Goal: Use online tool/utility: Utilize a website feature to perform a specific function

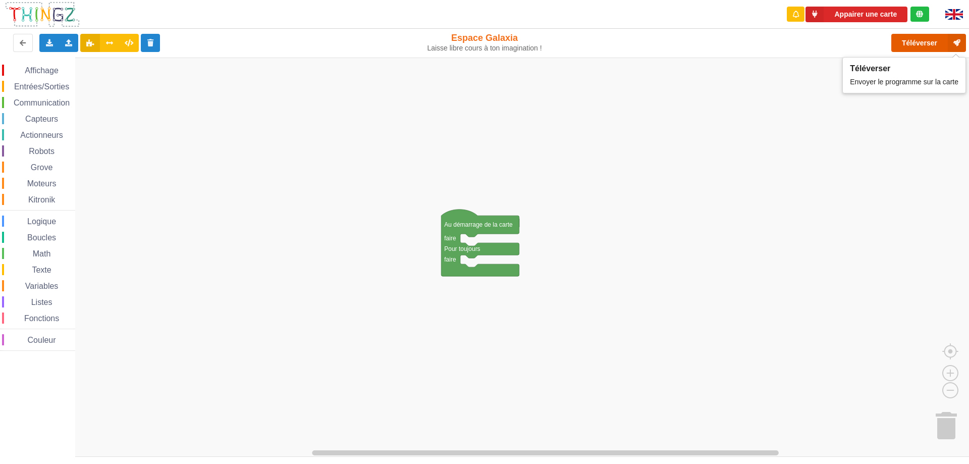
click at [911, 47] on button "Téléverser" at bounding box center [928, 43] width 75 height 18
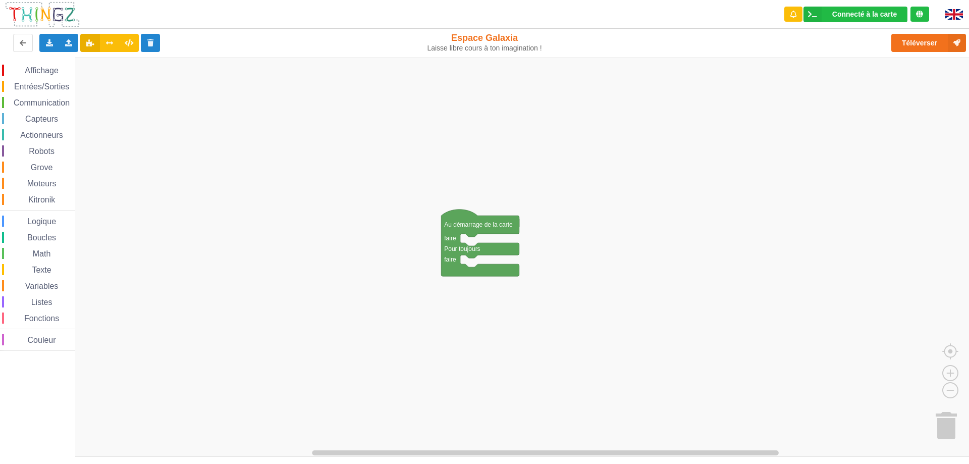
click at [50, 103] on span "Communication" at bounding box center [41, 102] width 59 height 9
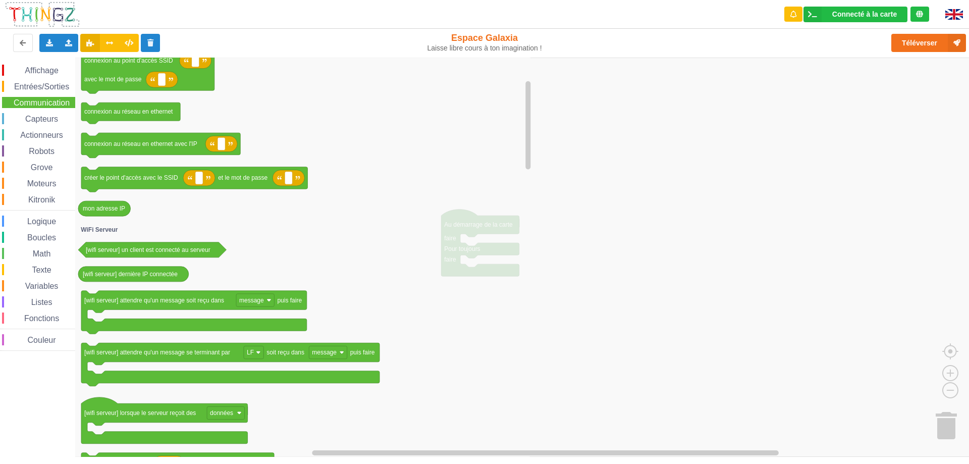
click at [379, 214] on icon "Espace de travail de Blocky" at bounding box center [304, 257] width 458 height 399
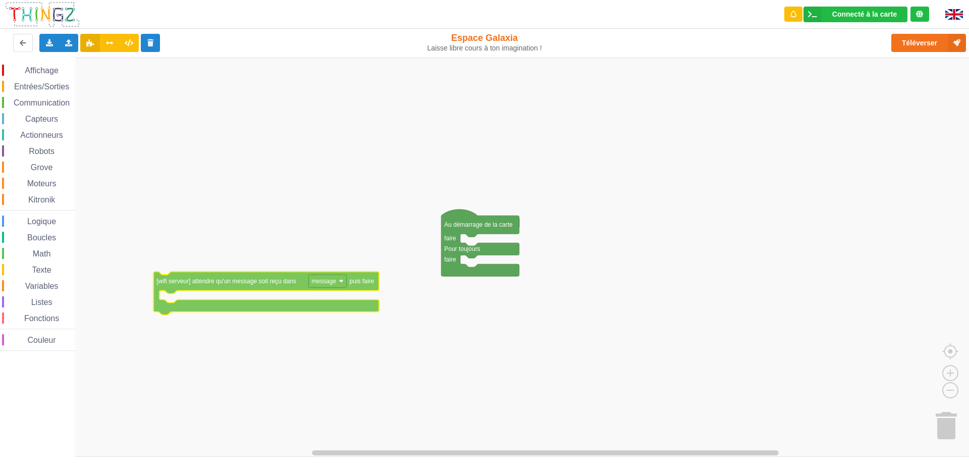
click at [279, 276] on div "Affichage Entrées/Sorties Communication Capteurs Actionneurs Robots Grove Moteu…" at bounding box center [488, 257] width 976 height 399
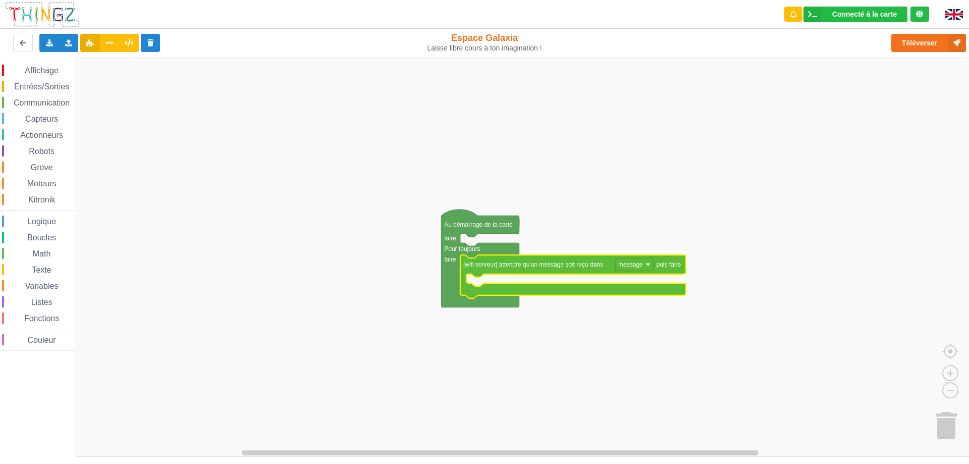
click at [48, 99] on span "Communication" at bounding box center [41, 102] width 59 height 9
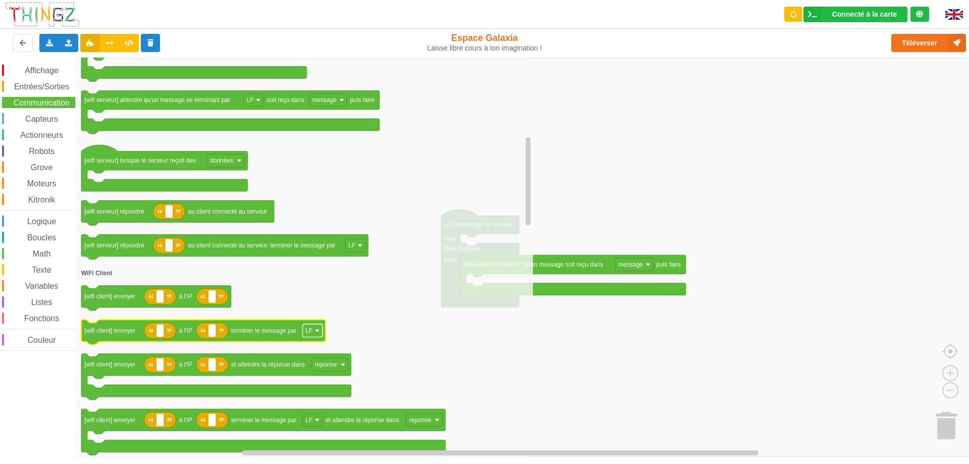
click at [319, 332] on image "Espace de travail de Blocky" at bounding box center [317, 330] width 5 height 5
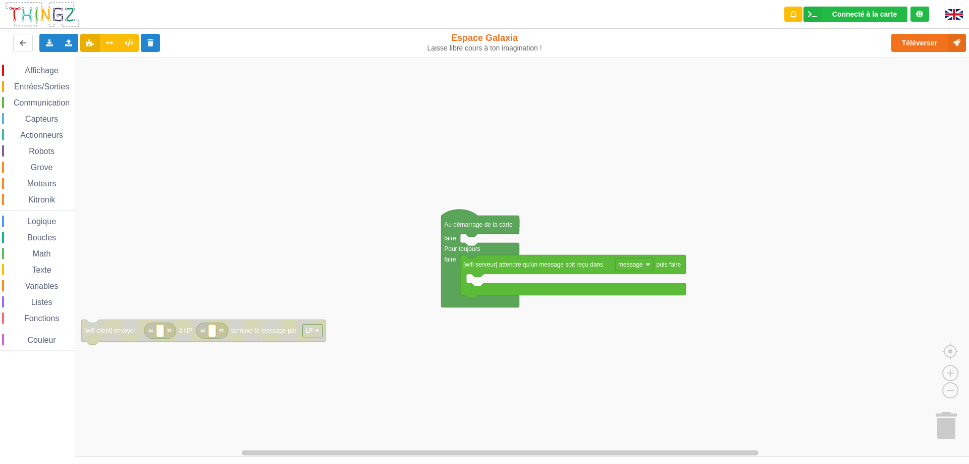
click at [319, 332] on image "Espace de travail de Blocky" at bounding box center [317, 330] width 5 height 5
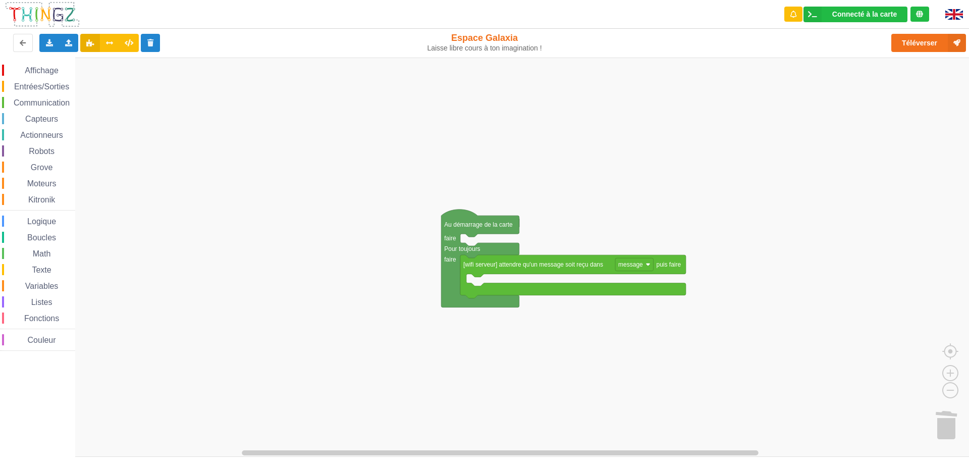
click at [58, 105] on span "Communication" at bounding box center [41, 102] width 59 height 9
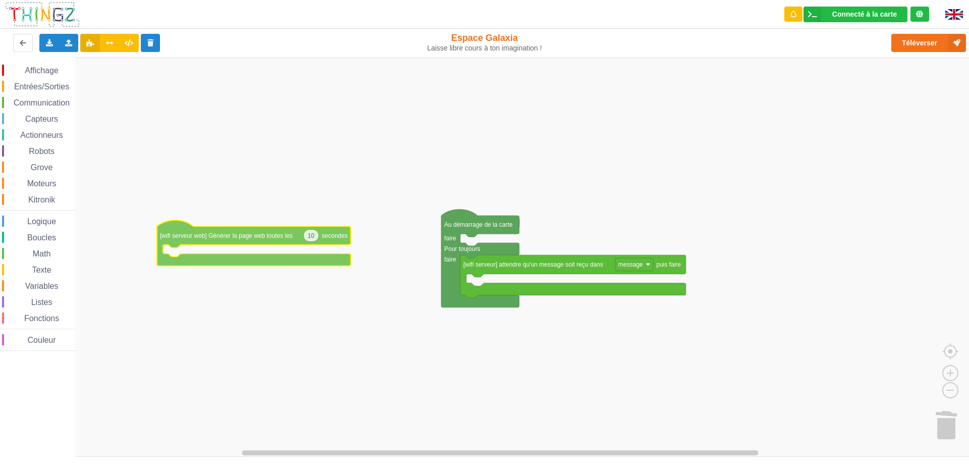
click at [252, 236] on div "Affichage Entrées/Sorties Communication Capteurs Actionneurs Robots Grove Moteu…" at bounding box center [488, 257] width 976 height 399
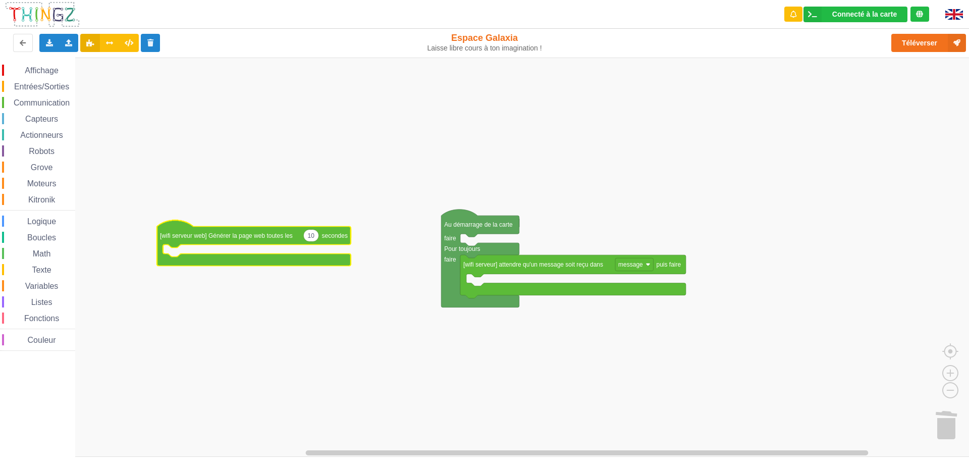
click at [50, 103] on span "Communication" at bounding box center [41, 102] width 59 height 9
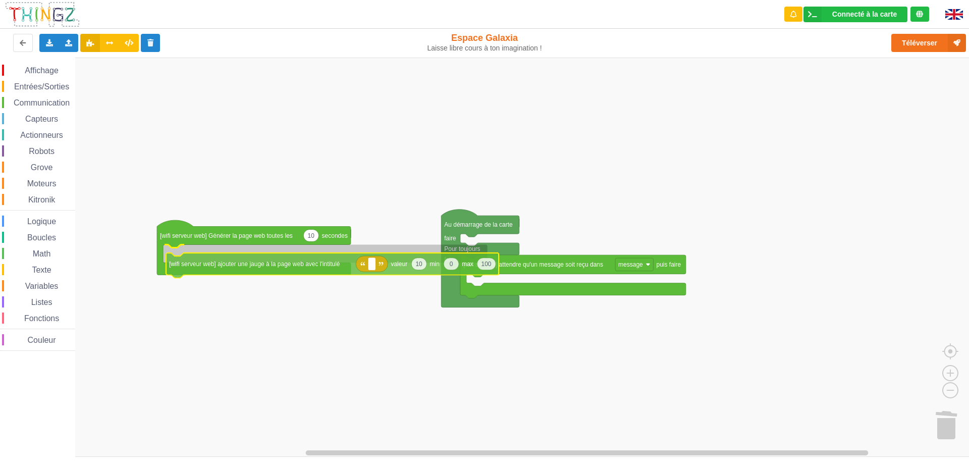
click at [281, 265] on div "Affichage Entrées/Sorties Communication Capteurs Actionneurs Robots Grove Moteu…" at bounding box center [488, 257] width 976 height 399
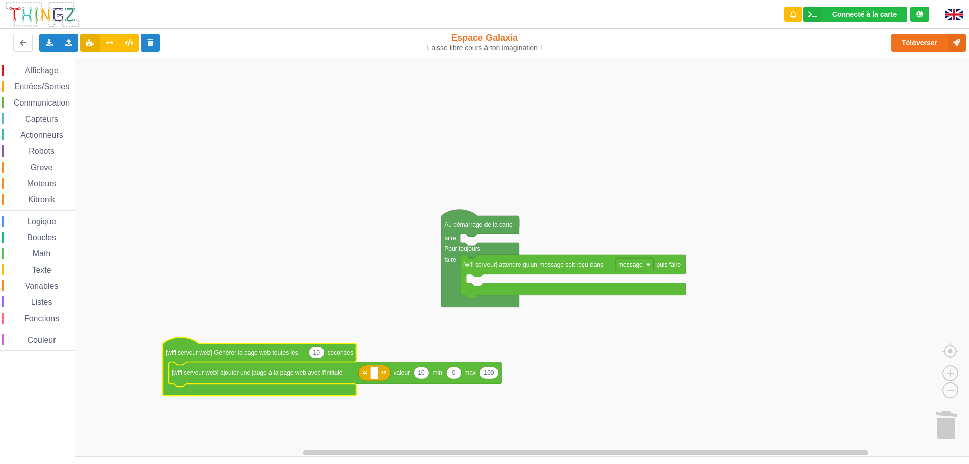
click at [423, 376] on text "10" at bounding box center [421, 372] width 7 height 7
click at [450, 393] on rect "Espace de travail de Blocky" at bounding box center [488, 257] width 976 height 399
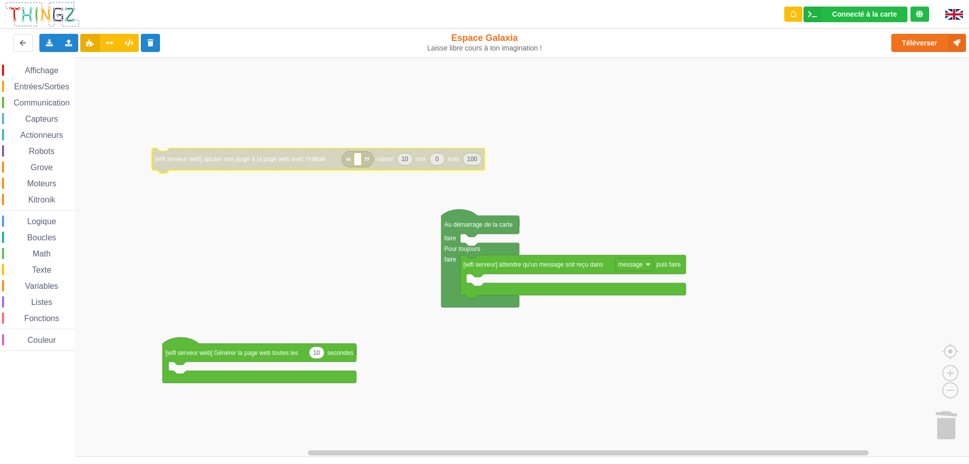
click at [53, 104] on span "Communication" at bounding box center [41, 102] width 59 height 9
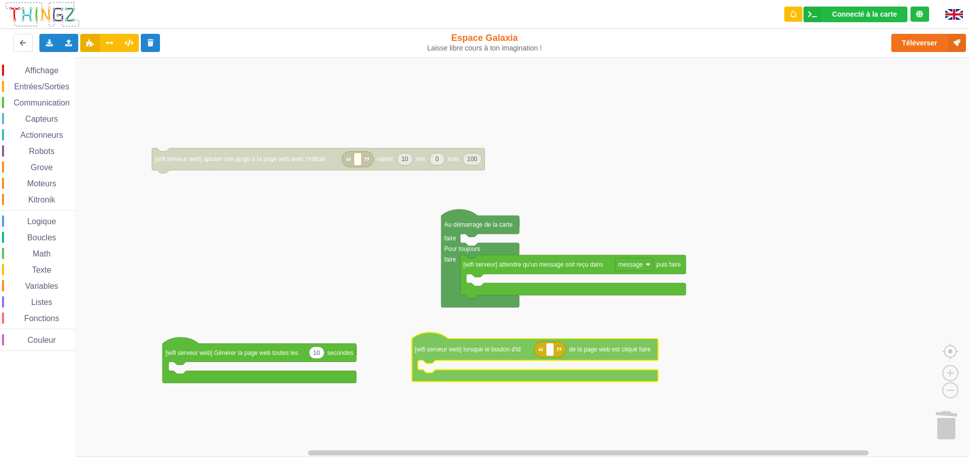
click at [486, 352] on div "Affichage Entrées/Sorties Communication Capteurs Actionneurs Robots Grove Moteu…" at bounding box center [488, 257] width 976 height 399
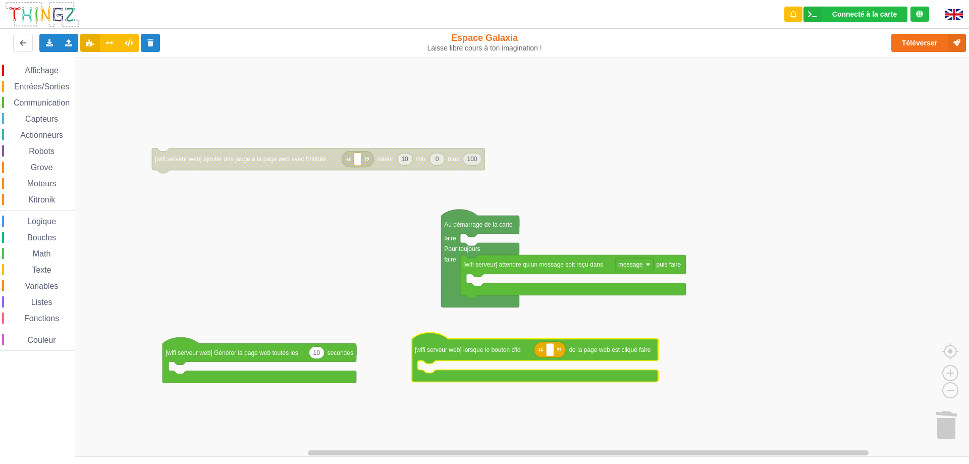
click at [46, 133] on span "Actionneurs" at bounding box center [42, 135] width 46 height 9
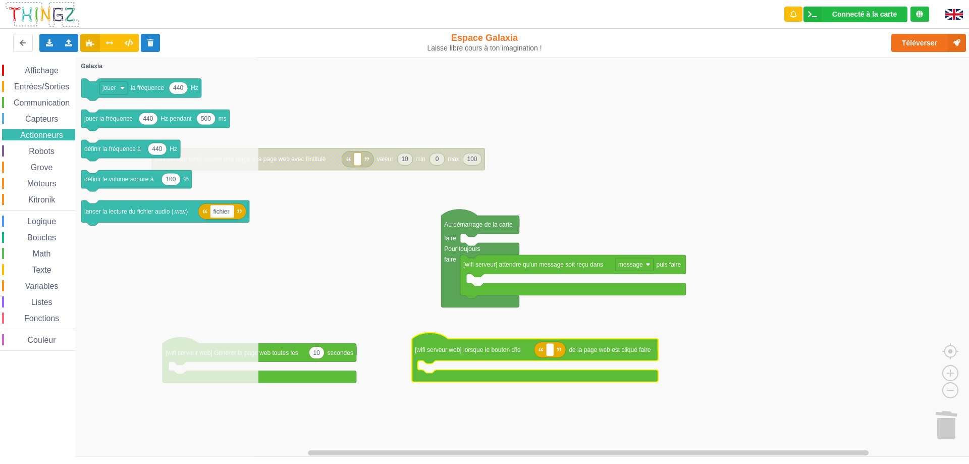
click at [44, 102] on span "Communication" at bounding box center [41, 102] width 59 height 9
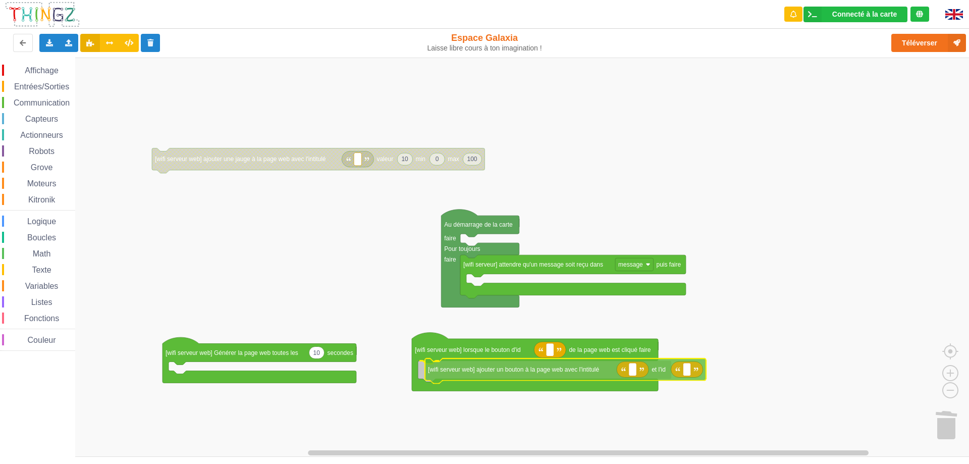
click at [494, 371] on div "Affichage Entrées/Sorties Communication Capteurs Actionneurs Robots Grove Moteu…" at bounding box center [488, 257] width 976 height 399
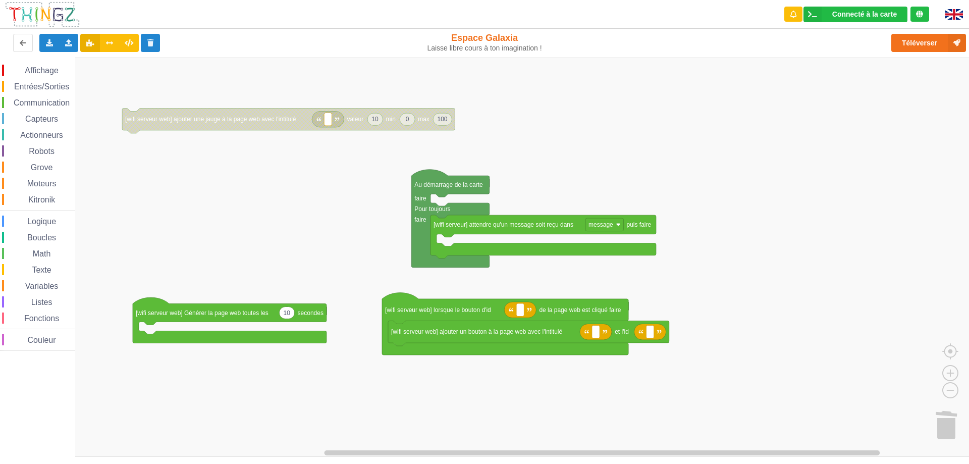
click at [542, 374] on div "Affichage Entrées/Sorties Communication Capteurs Actionneurs Robots Grove Moteu…" at bounding box center [488, 257] width 976 height 399
click at [598, 332] on rect "Espace de travail de Blocky" at bounding box center [596, 331] width 8 height 13
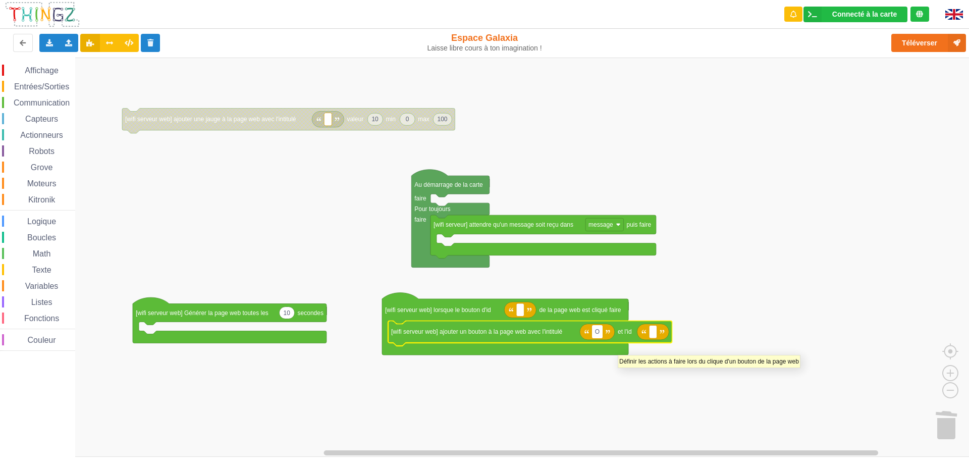
type input "ON"
click at [660, 334] on rect "Espace de travail de Blocky" at bounding box center [658, 331] width 8 height 13
type input "1"
click at [708, 342] on rect "Espace de travail de Blocky" at bounding box center [488, 257] width 976 height 399
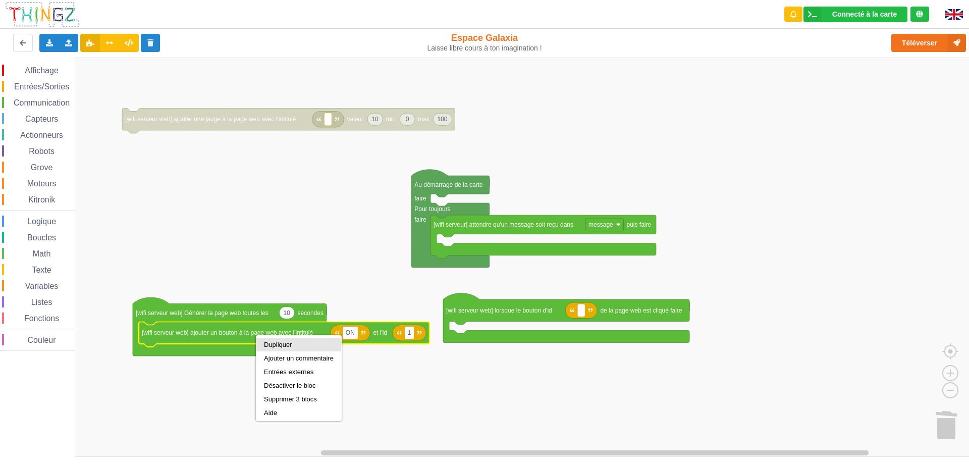
click at [277, 344] on div "Dupliquer" at bounding box center [299, 345] width 70 height 8
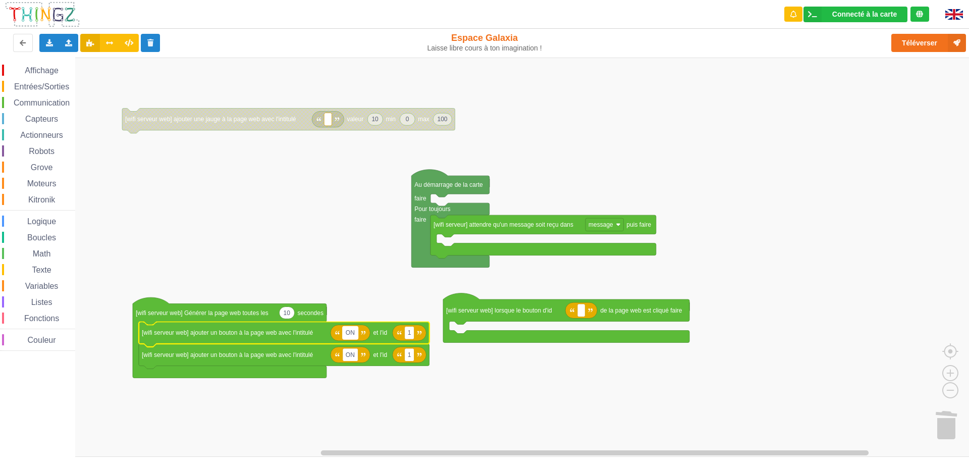
click at [350, 331] on text "ON" at bounding box center [350, 332] width 9 height 7
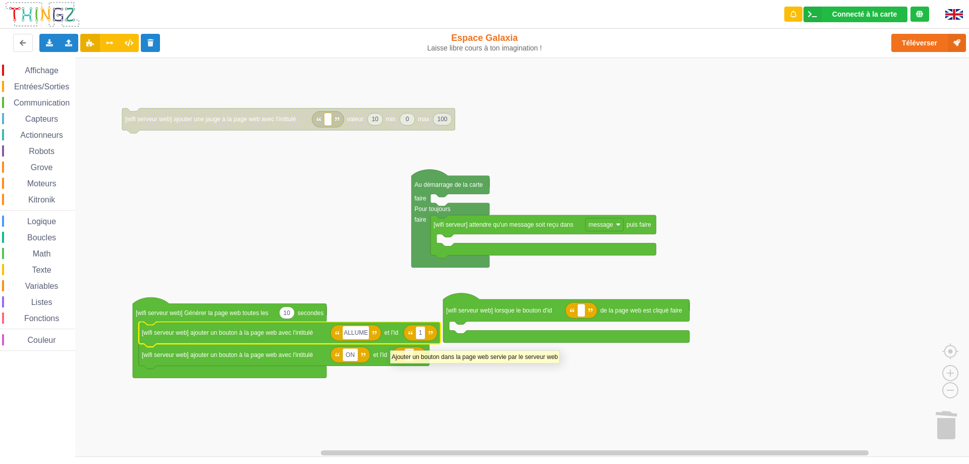
type input "ALLUMER"
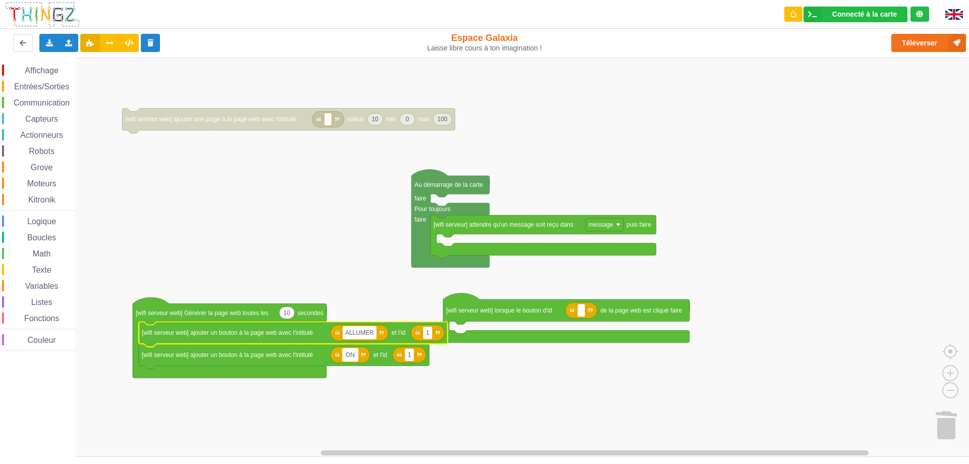
click at [358, 355] on rect "Espace de travail de Blocky" at bounding box center [351, 354] width 16 height 13
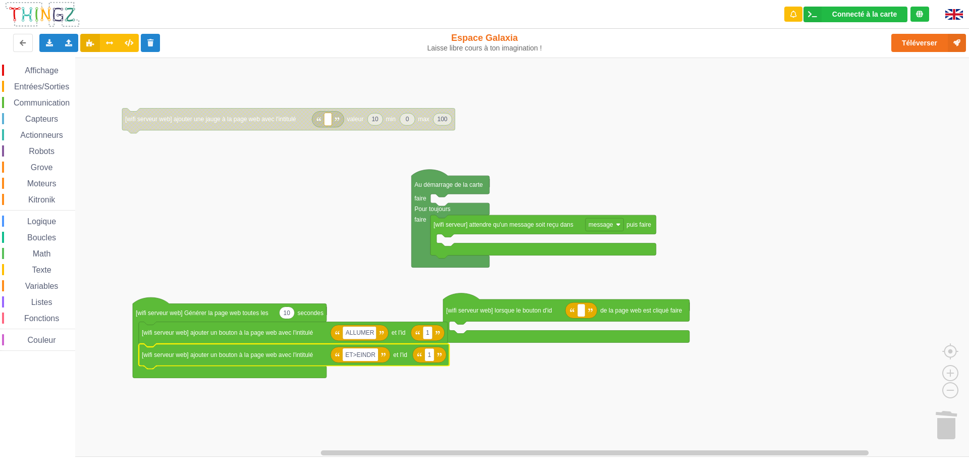
click at [357, 357] on input "ET>EINDR" at bounding box center [360, 354] width 35 height 13
click at [371, 356] on input "ETEINDR" at bounding box center [358, 354] width 31 height 13
type input "ETEINDRE"
click at [411, 387] on rect "Espace de travail de Blocky" at bounding box center [488, 257] width 976 height 399
click at [429, 357] on rect "Espace de travail de Blocky" at bounding box center [428, 354] width 10 height 13
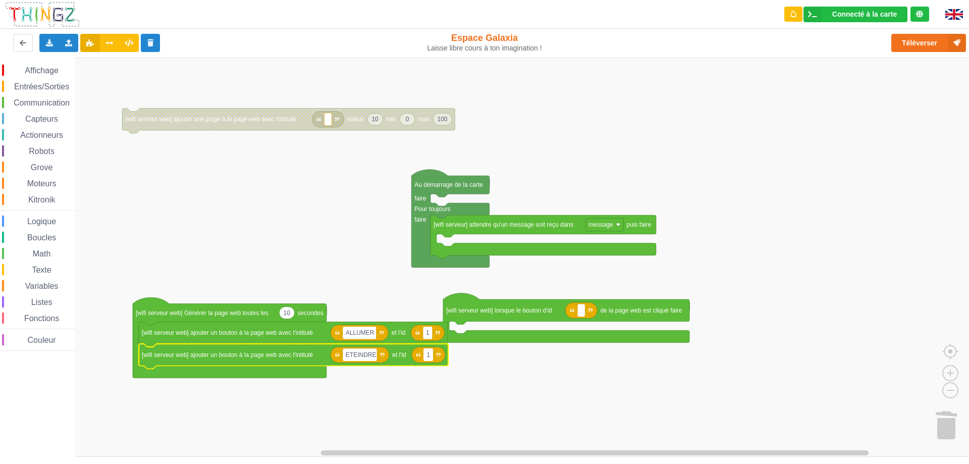
type input "2"
click at [448, 383] on rect "Espace de travail de Blocky" at bounding box center [488, 257] width 976 height 399
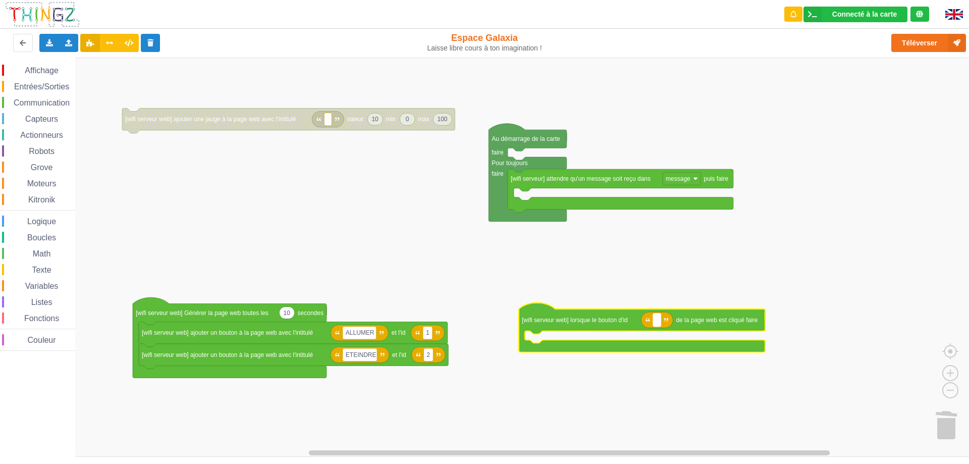
click at [656, 321] on text "Espace de travail de Blocky" at bounding box center [657, 319] width 2 height 7
type input "1"
click at [636, 367] on rect "Espace de travail de Blocky" at bounding box center [488, 257] width 976 height 399
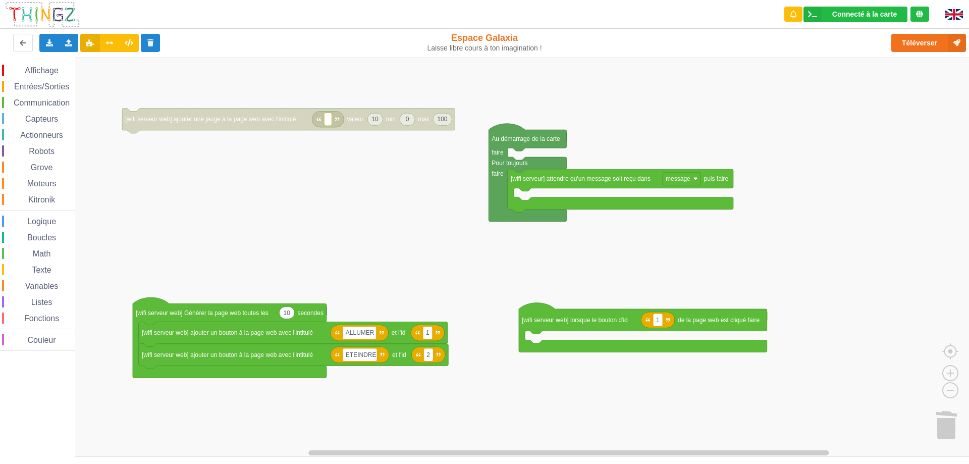
click at [48, 105] on span "Communication" at bounding box center [41, 102] width 59 height 9
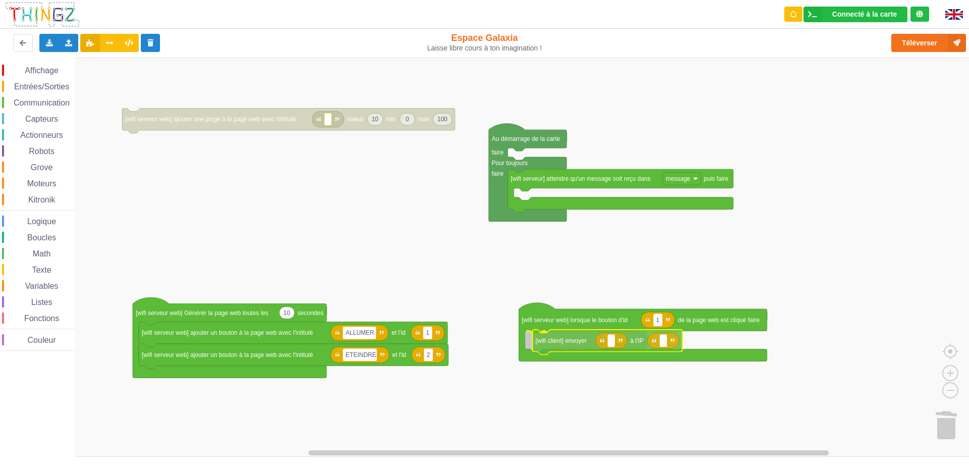
click at [583, 342] on div "Affichage Entrées/Sorties Communication Capteurs Actionneurs Robots Grove Moteu…" at bounding box center [488, 257] width 976 height 399
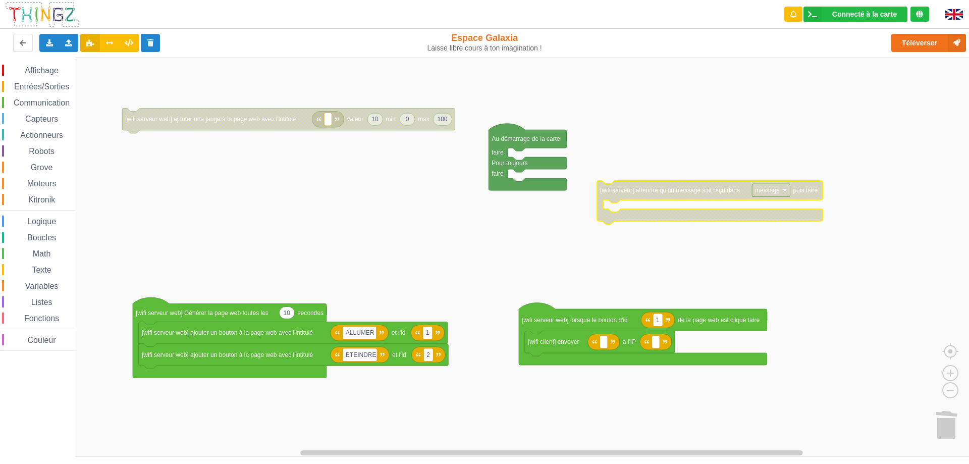
click at [50, 103] on span "Communication" at bounding box center [41, 102] width 59 height 9
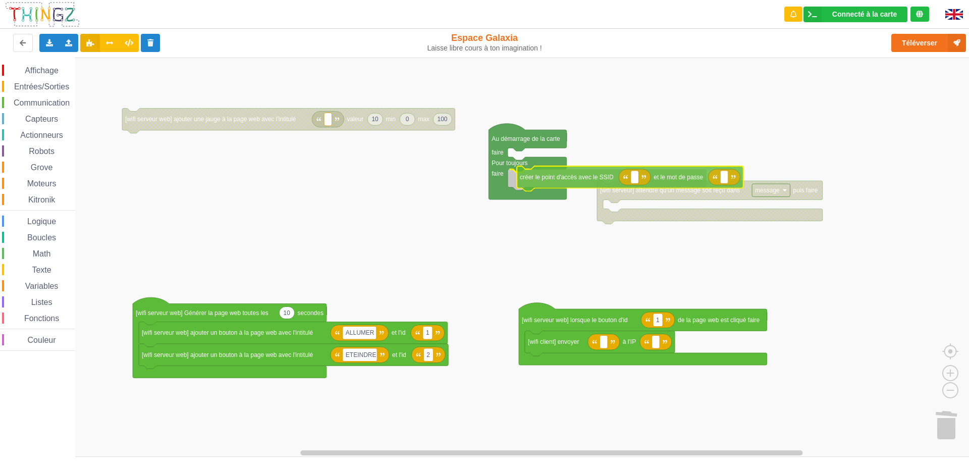
click at [573, 182] on div "Affichage Entrées/Sorties Communication Capteurs Actionneurs Robots Grove Moteu…" at bounding box center [488, 257] width 976 height 399
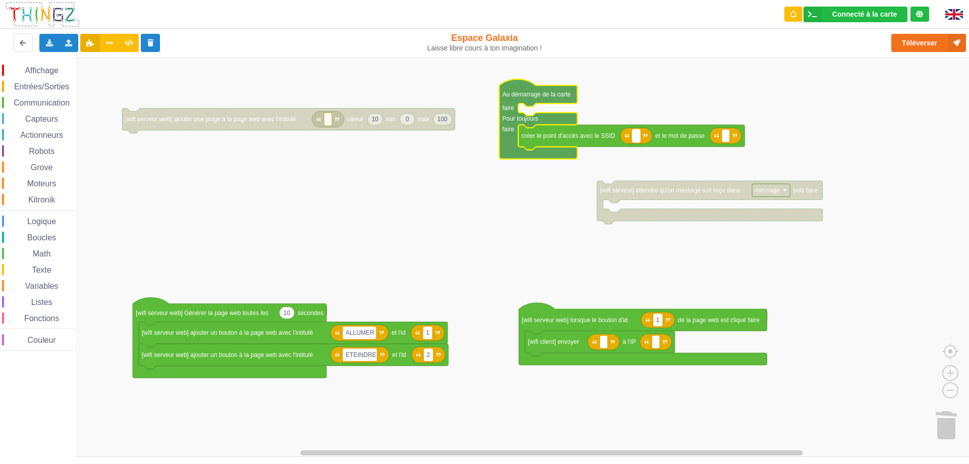
click at [635, 134] on rect "Espace de travail de Blocky" at bounding box center [636, 135] width 8 height 13
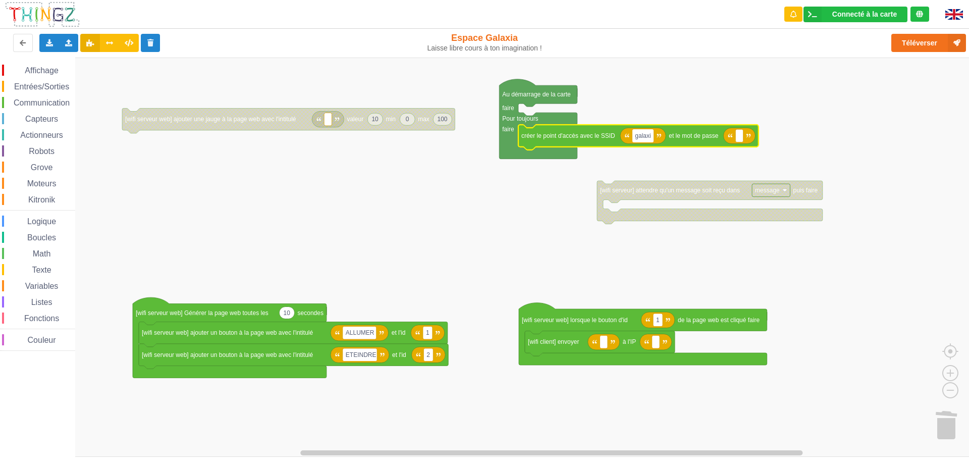
type input "galaxia"
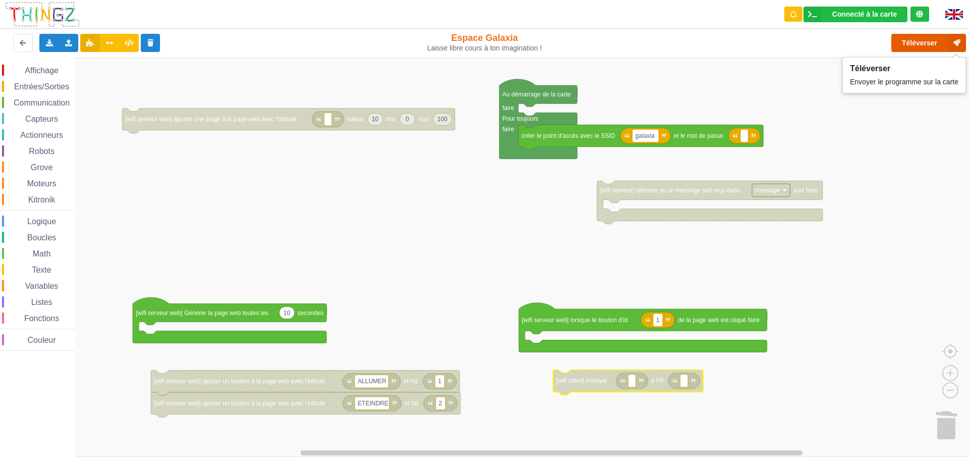
click at [917, 49] on button "Téléverser" at bounding box center [928, 43] width 75 height 18
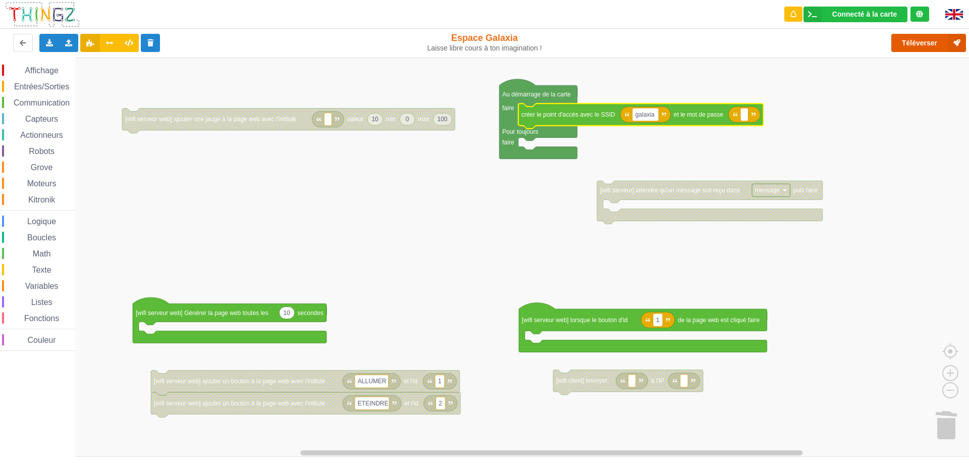
click at [913, 46] on button "Téléverser" at bounding box center [928, 43] width 75 height 18
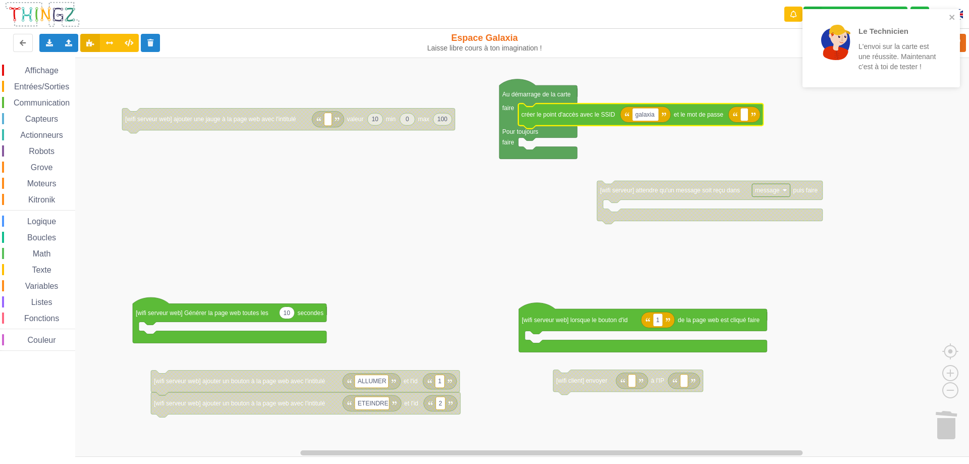
click at [50, 107] on div "Communication" at bounding box center [38, 102] width 73 height 11
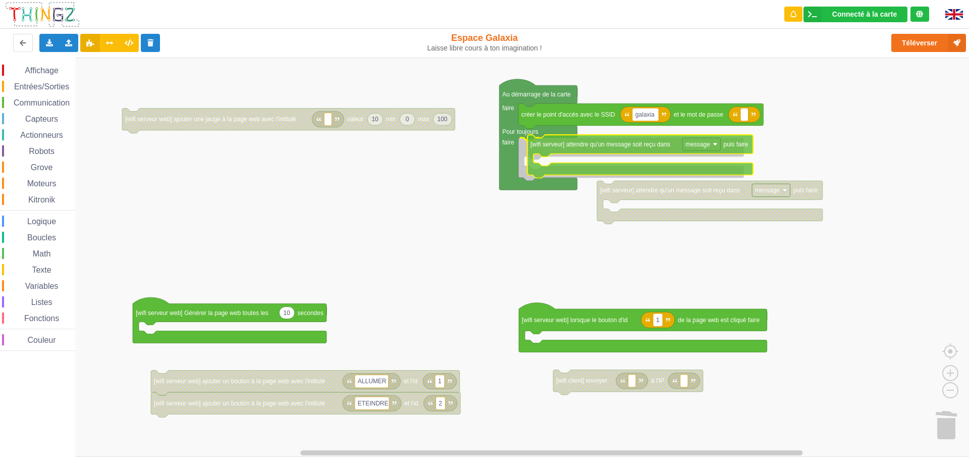
click at [591, 146] on div "Affichage Entrées/Sorties Communication Capteurs Actionneurs Robots Grove Moteu…" at bounding box center [488, 257] width 976 height 399
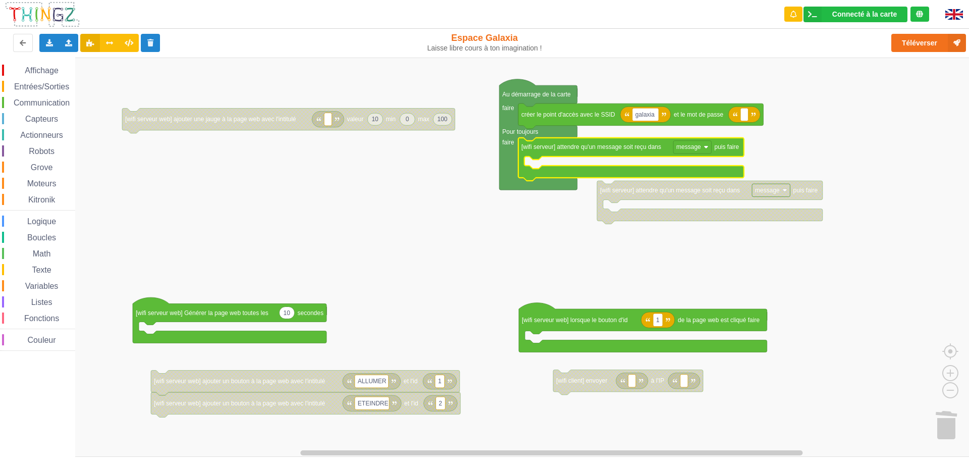
click at [44, 222] on span "Logique" at bounding box center [42, 221] width 32 height 9
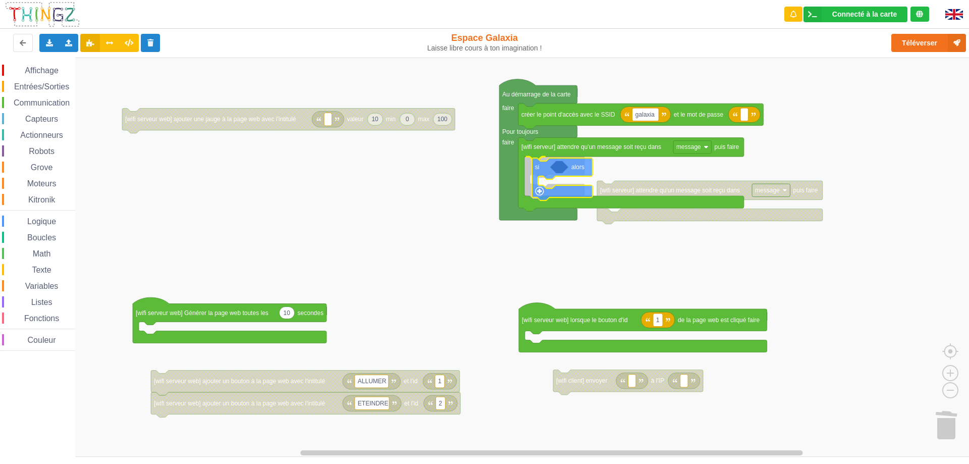
click at [541, 167] on div "Affichage Entrées/Sorties Communication Capteurs Actionneurs Robots Grove Moteu…" at bounding box center [488, 257] width 976 height 399
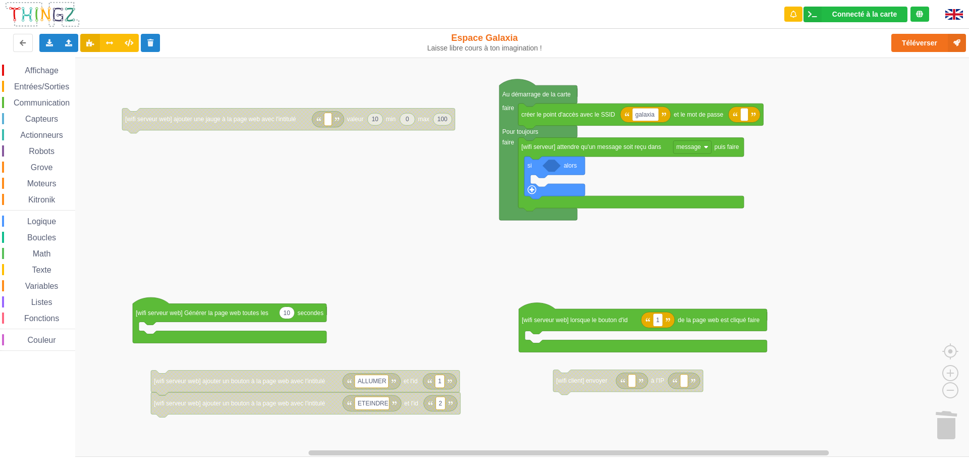
click at [50, 283] on span "Variables" at bounding box center [42, 285] width 36 height 9
click at [440, 230] on div "Affichage Entrées/Sorties Communication Capteurs Actionneurs Robots Grove Moteu…" at bounding box center [488, 257] width 976 height 399
click at [48, 218] on span "Logique" at bounding box center [42, 221] width 32 height 9
click at [579, 174] on div "Affichage Entrées/Sorties Communication Capteurs Actionneurs Robots Grove Moteu…" at bounding box center [488, 257] width 976 height 399
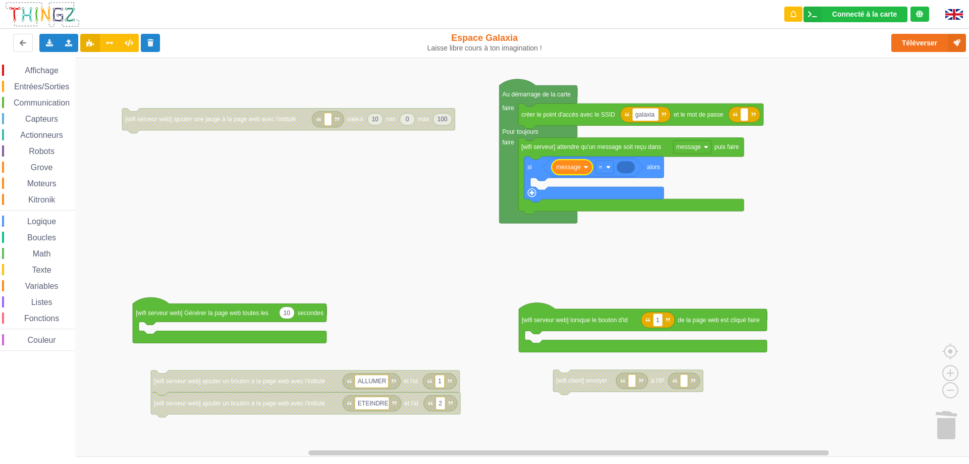
click at [46, 267] on span "Texte" at bounding box center [41, 269] width 22 height 9
click at [638, 173] on div "Affichage Entrées/Sorties Communication Capteurs Actionneurs Robots Grove Moteu…" at bounding box center [488, 257] width 976 height 399
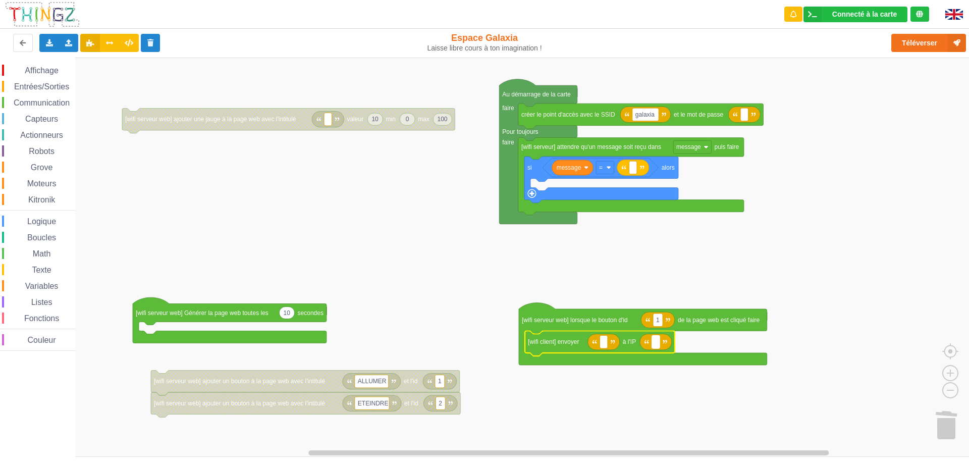
click at [656, 343] on text "Espace de travail de Blocky" at bounding box center [656, 341] width 2 height 7
type input "[TECHNICAL_ID]"
click at [686, 283] on rect "Espace de travail de Blocky" at bounding box center [488, 257] width 976 height 399
click at [606, 342] on rect "Espace de travail de Blocky" at bounding box center [604, 341] width 8 height 13
type input "ON"
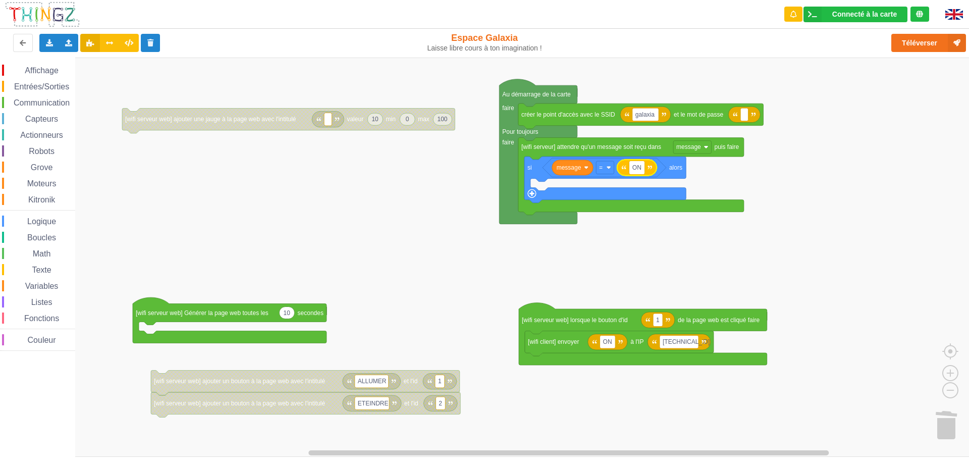
type input "ON"
click at [50, 84] on span "Entrées/Sorties" at bounding box center [42, 86] width 58 height 9
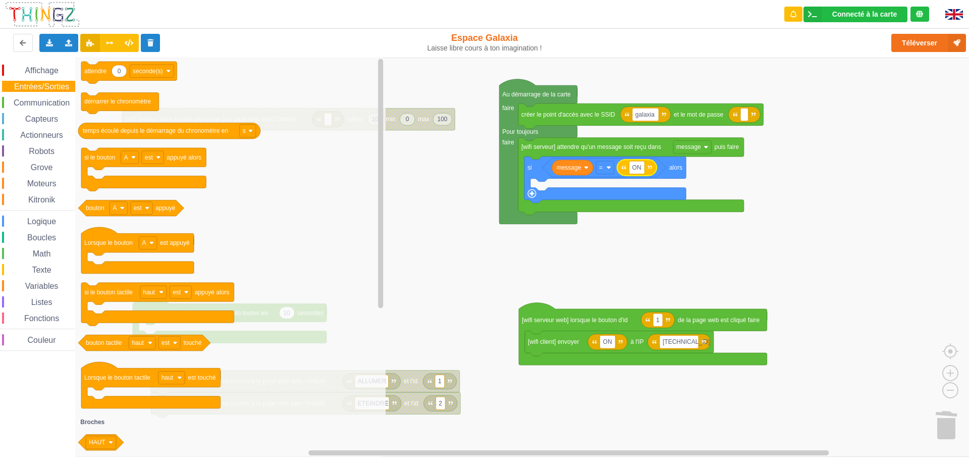
click at [50, 71] on span "Affichage" at bounding box center [41, 70] width 36 height 9
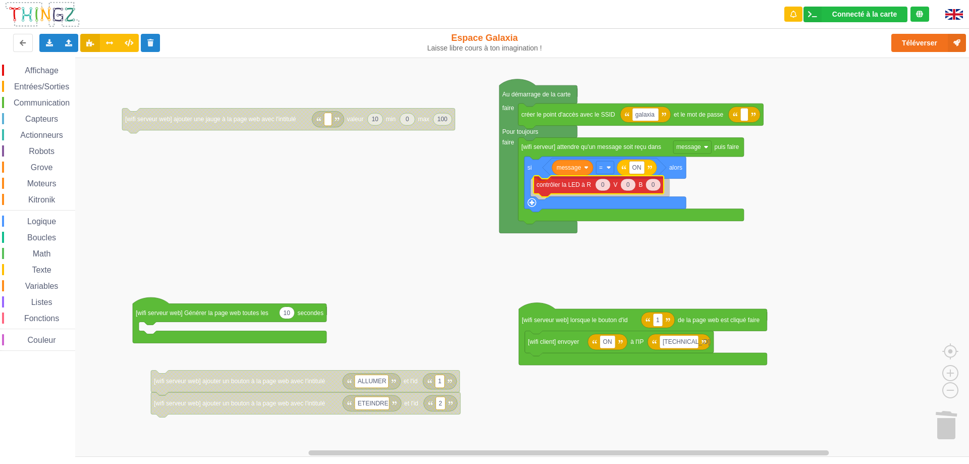
click at [567, 185] on div "Affichage Entrées/Sorties Communication Capteurs Actionneurs Robots Grove Moteu…" at bounding box center [488, 257] width 976 height 399
click at [601, 189] on icon "Espace de travail de Blocky" at bounding box center [599, 188] width 15 height 12
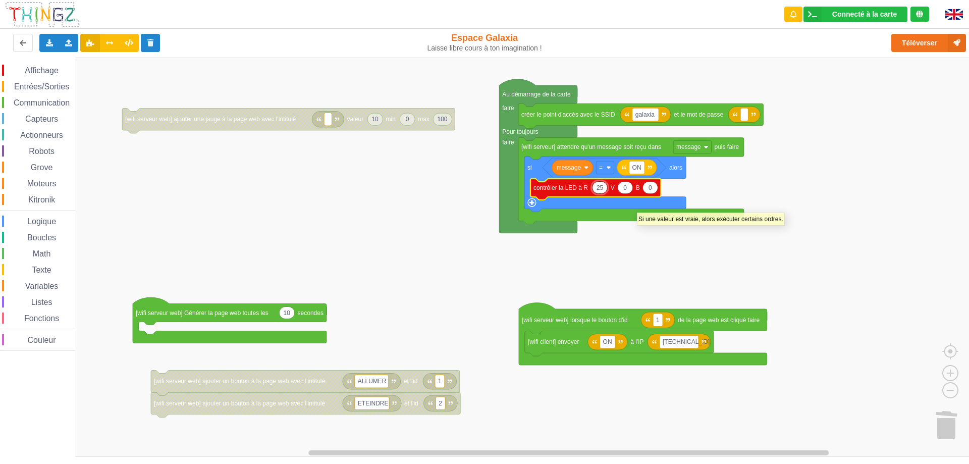
type input "255"
click at [620, 245] on rect "Espace de travail de Blocky" at bounding box center [488, 257] width 976 height 399
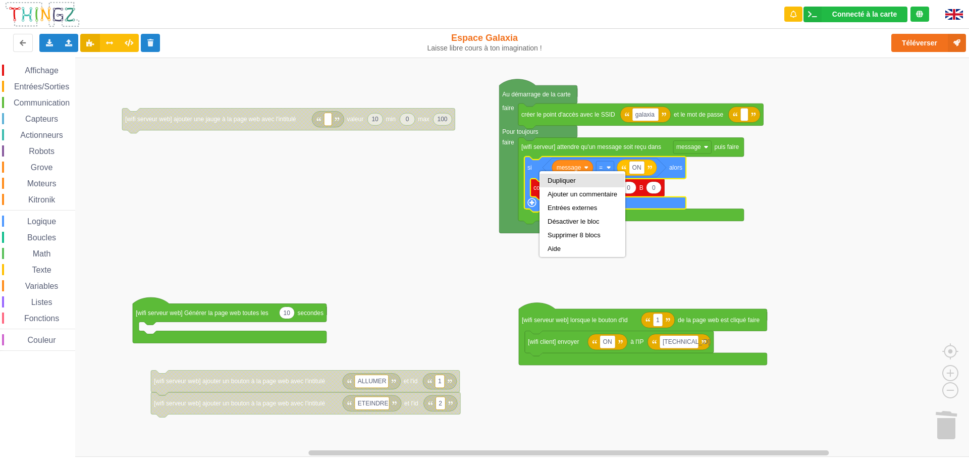
click at [558, 180] on div "Dupliquer" at bounding box center [582, 181] width 70 height 8
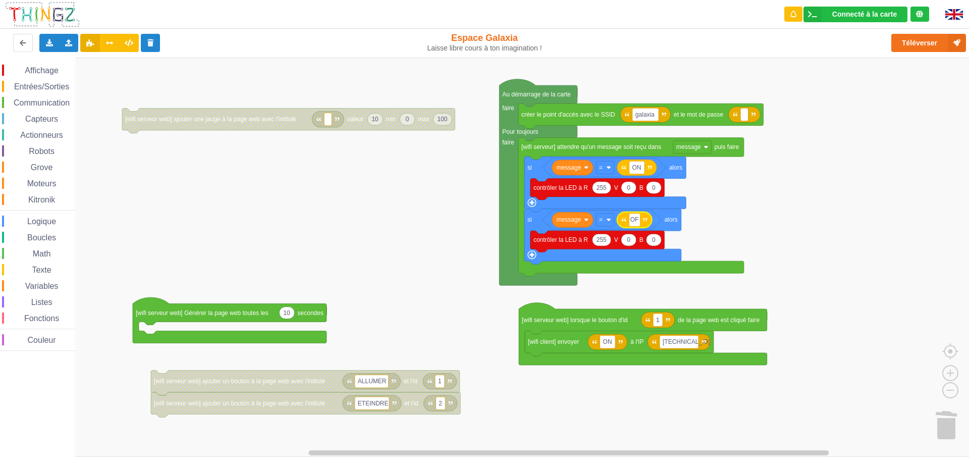
type input "OFF"
type input "0"
click at [626, 241] on text "0" at bounding box center [625, 239] width 4 height 7
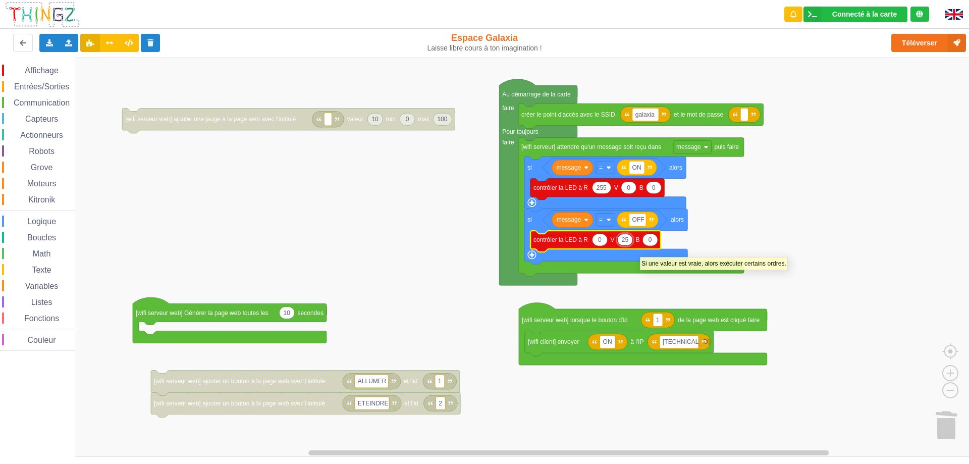
type input "255"
click at [719, 216] on rect "Espace de travail de Blocky" at bounding box center [488, 257] width 976 height 399
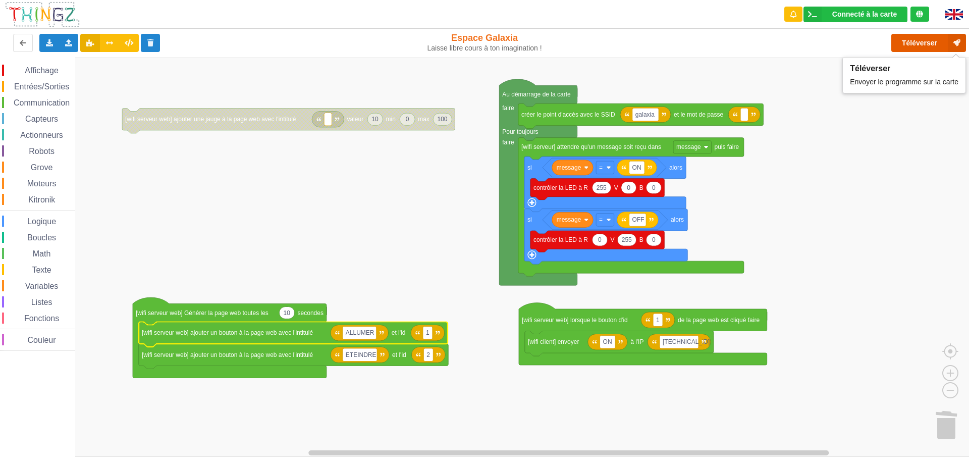
click at [919, 43] on button "Téléverser" at bounding box center [928, 43] width 75 height 18
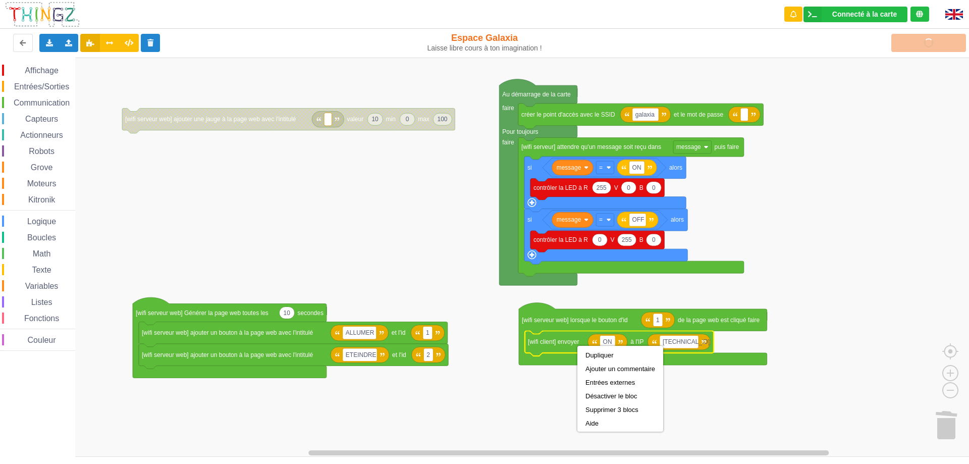
click at [601, 300] on rect "Espace de travail de Blocky" at bounding box center [488, 257] width 976 height 399
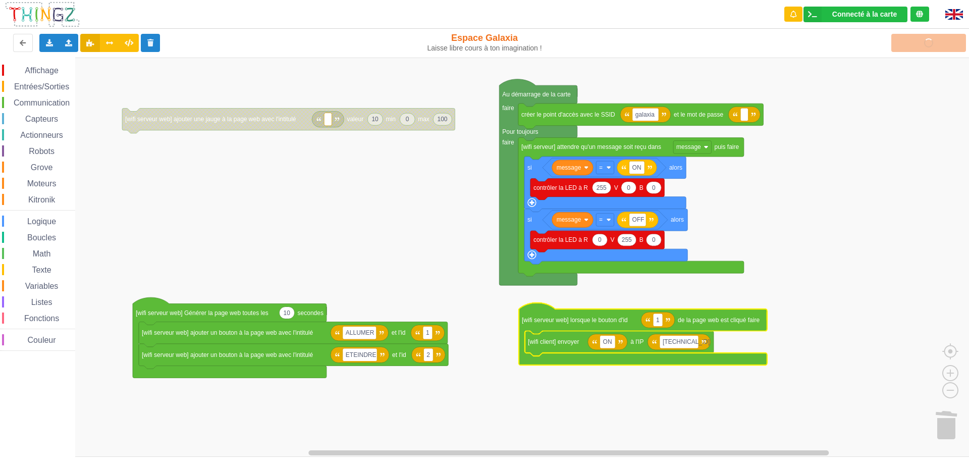
click at [559, 321] on text "[wifi serveur web] lorsque le bouton d'id" at bounding box center [575, 319] width 106 height 7
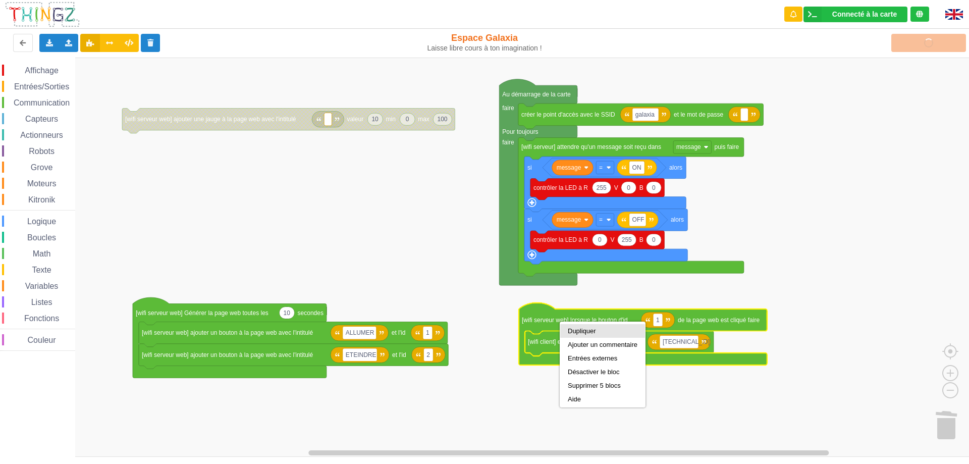
click at [578, 328] on div "Dupliquer" at bounding box center [603, 331] width 70 height 8
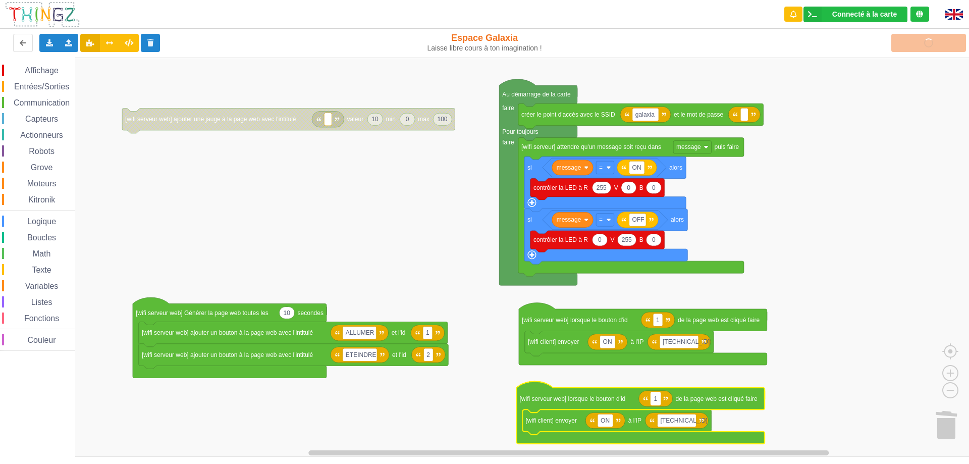
click at [654, 399] on text "1" at bounding box center [656, 397] width 4 height 7
type input "2"
type input "OFF"
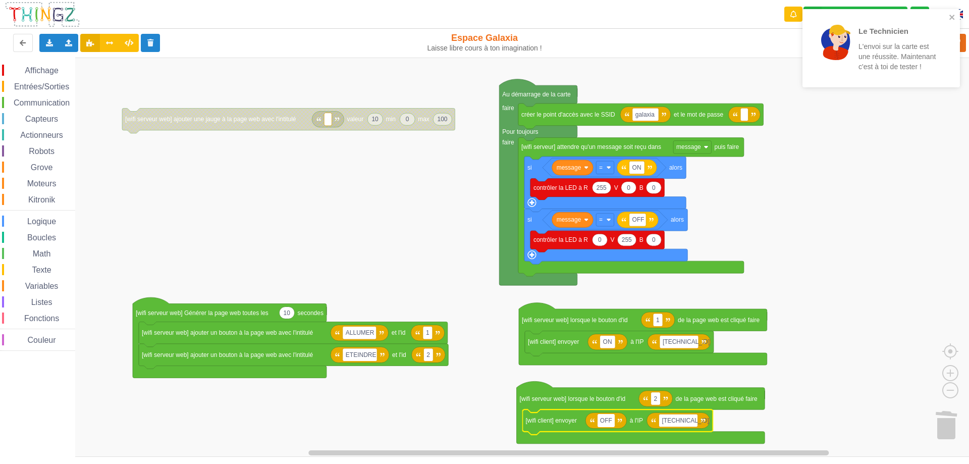
click at [858, 133] on rect "Espace de travail de Blocky" at bounding box center [488, 257] width 976 height 399
click at [950, 18] on icon "close" at bounding box center [951, 17] width 7 height 8
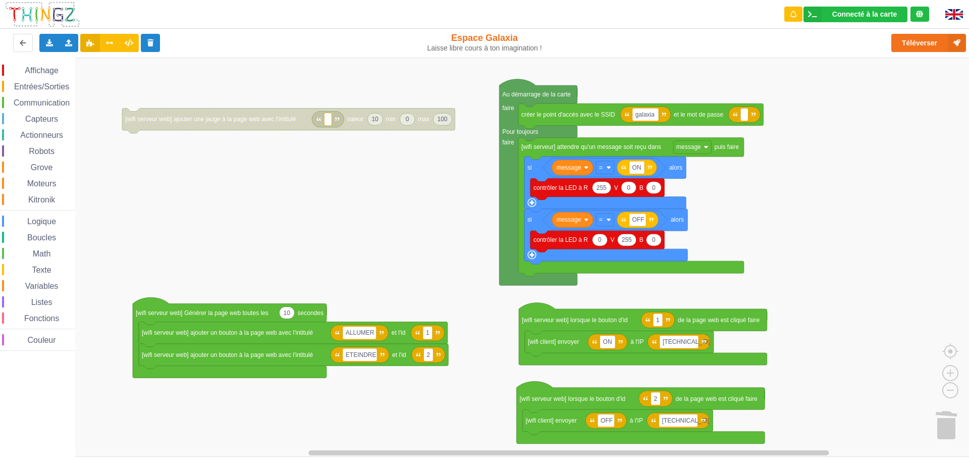
click at [937, 43] on div "Le Technicien L'envoi sur la carte est une réussite. Maintenant c'est à toi de …" at bounding box center [880, 51] width 161 height 89
click at [922, 43] on button "Téléverser" at bounding box center [928, 43] width 75 height 18
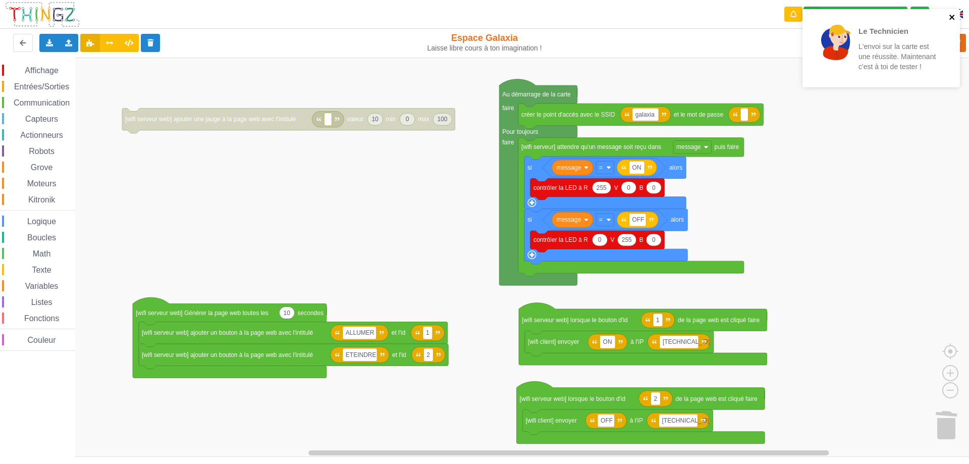
click at [951, 20] on icon "close" at bounding box center [951, 17] width 7 height 8
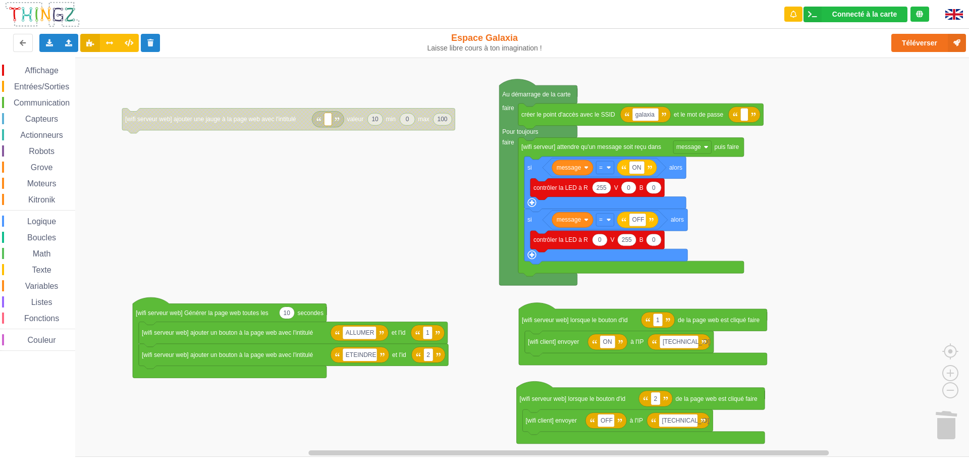
click at [924, 42] on div "Le Technicien L'envoi sur la carte est une réussite. Maintenant c'est à toi de …" at bounding box center [484, 225] width 983 height 464
click at [922, 43] on button "Téléverser" at bounding box center [928, 43] width 75 height 18
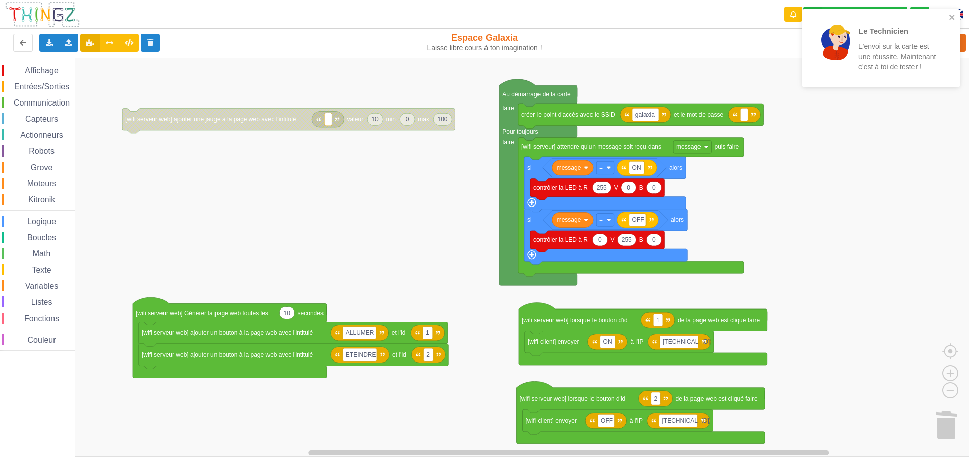
click at [779, 231] on rect "Espace de travail de Blocky" at bounding box center [488, 257] width 976 height 399
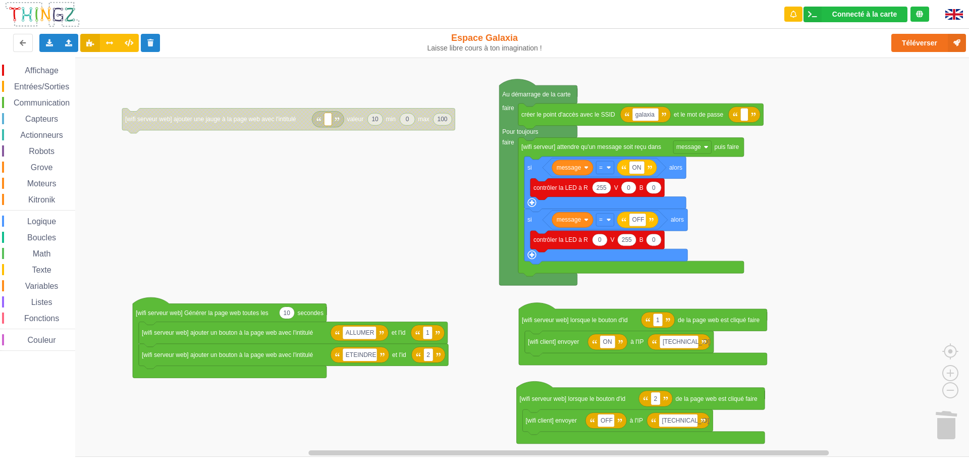
click at [64, 107] on div "Communication" at bounding box center [38, 102] width 73 height 11
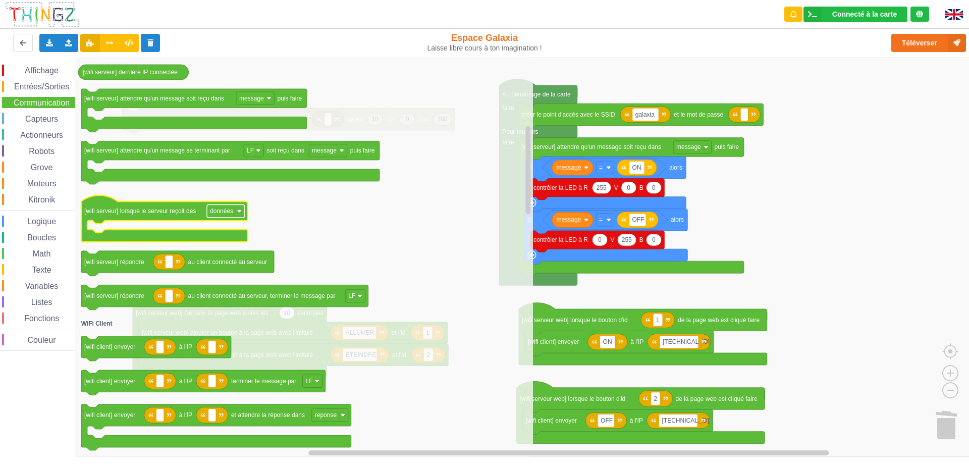
click at [227, 213] on text "données" at bounding box center [221, 210] width 23 height 7
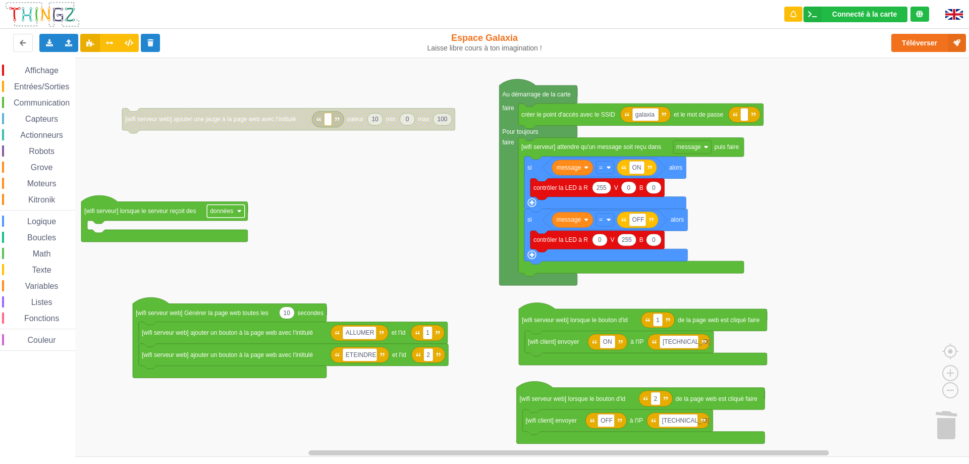
click at [232, 214] on text "données" at bounding box center [221, 210] width 23 height 7
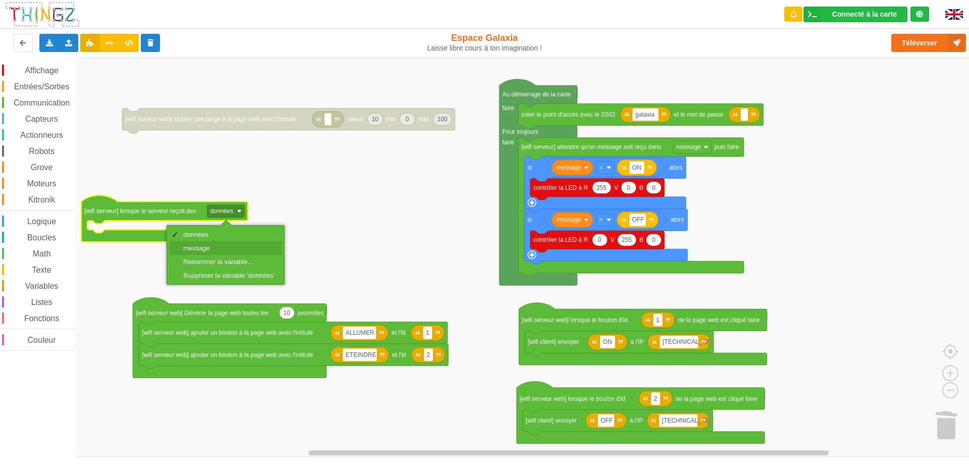
click at [214, 245] on div "message" at bounding box center [228, 248] width 91 height 8
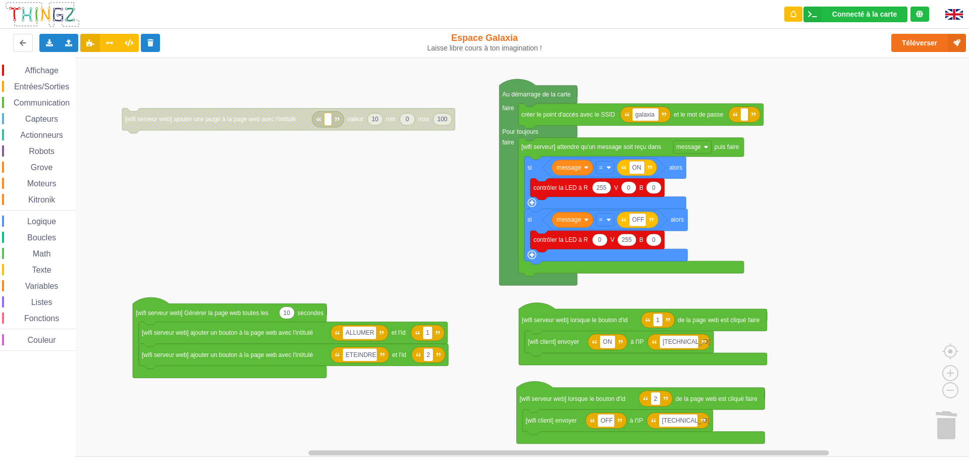
click at [55, 104] on span "Communication" at bounding box center [41, 102] width 59 height 9
click at [860, 205] on rect "Espace de travail de Blocky" at bounding box center [488, 257] width 976 height 399
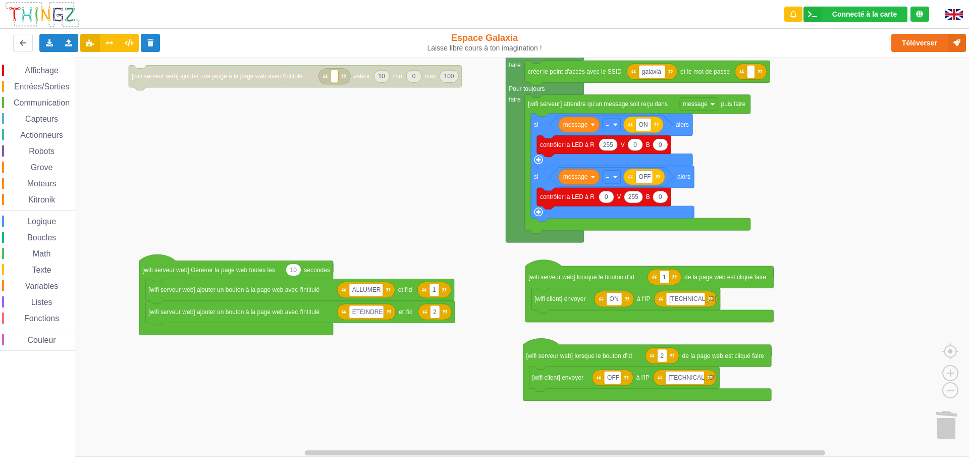
click at [778, 202] on div "Affichage Entrées/Sorties Communication Capteurs Actionneurs Robots Grove Moteu…" at bounding box center [488, 257] width 976 height 399
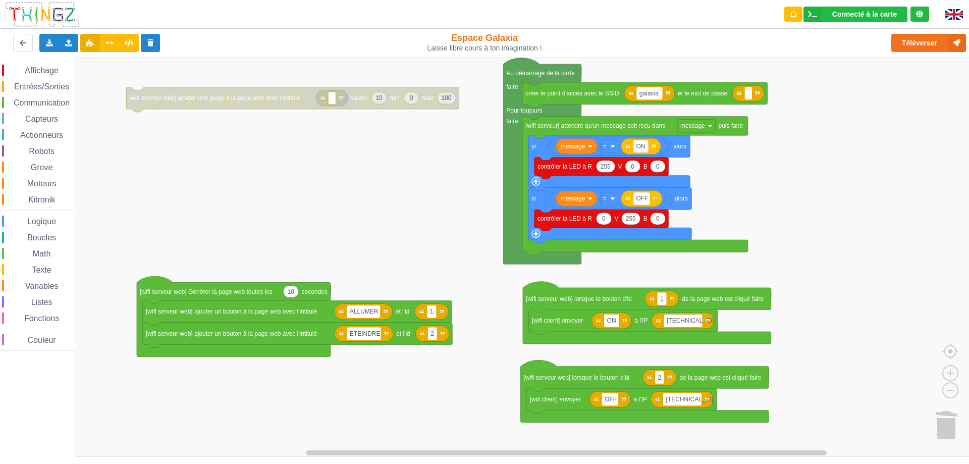
click at [825, 272] on div "Affichage Entrées/Sorties Communication Capteurs Actionneurs Robots Grove Moteu…" at bounding box center [488, 257] width 976 height 399
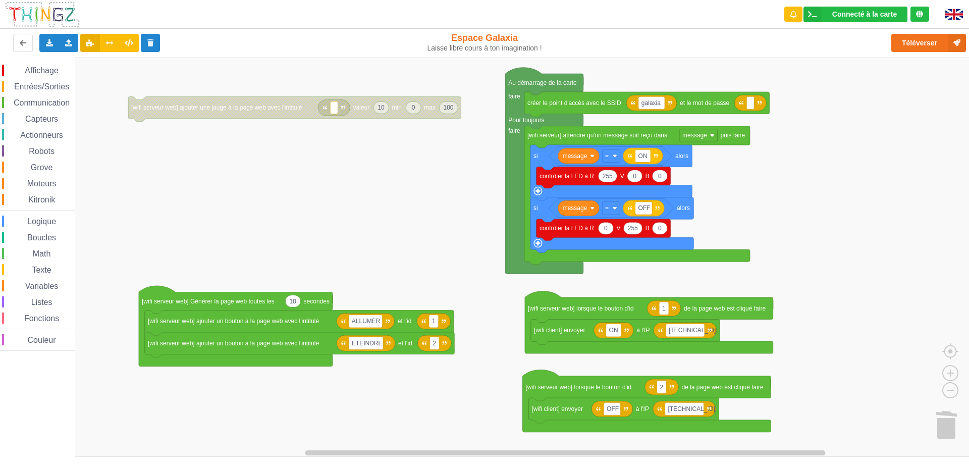
click at [813, 261] on div "Affichage Entrées/Sorties Communication Capteurs Actionneurs Robots Grove Moteu…" at bounding box center [488, 257] width 976 height 399
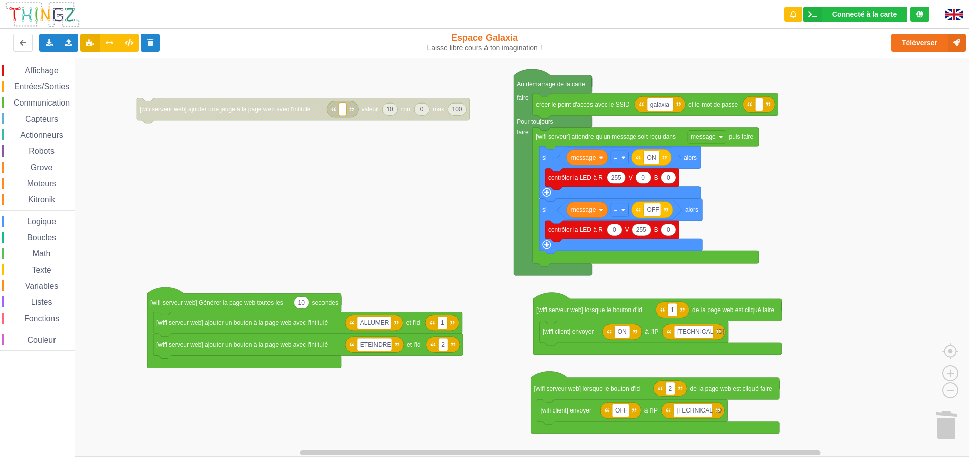
click at [734, 193] on div "Affichage Entrées/Sorties Communication Capteurs Actionneurs Robots Grove Moteu…" at bounding box center [488, 257] width 976 height 399
click at [55, 45] on div "Exporter l'assemblage de blocs Exporter l'assemblage de blocs au format Python" at bounding box center [49, 43] width 20 height 18
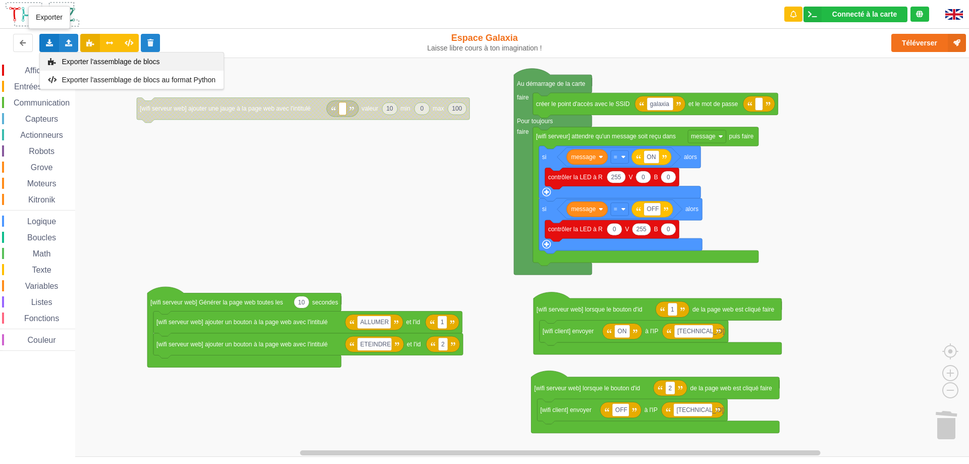
click at [103, 61] on span "Exporter l'assemblage de blocs" at bounding box center [111, 62] width 98 height 8
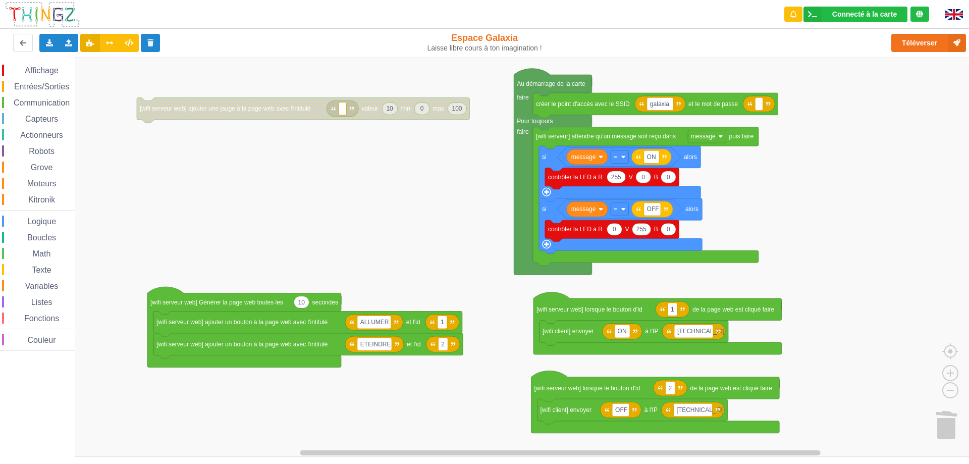
click at [53, 67] on span "Affichage" at bounding box center [41, 70] width 36 height 9
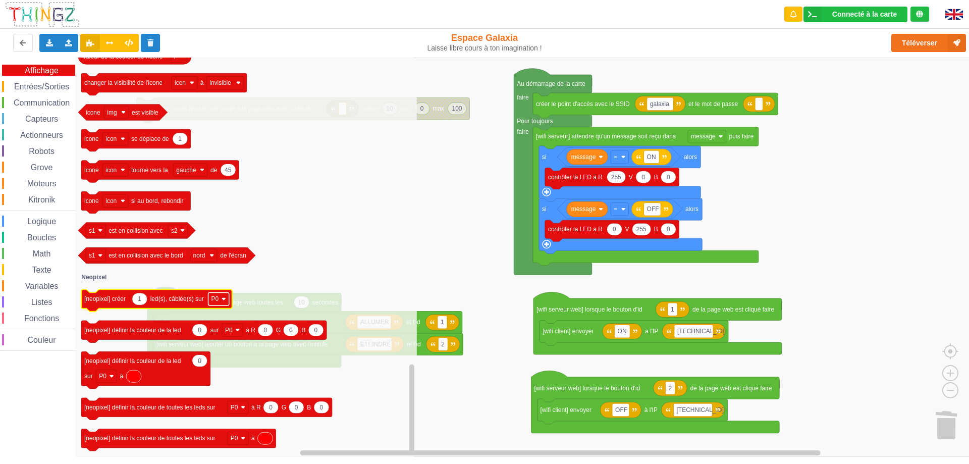
click at [221, 298] on image "Espace de travail de Blocky" at bounding box center [223, 299] width 5 height 5
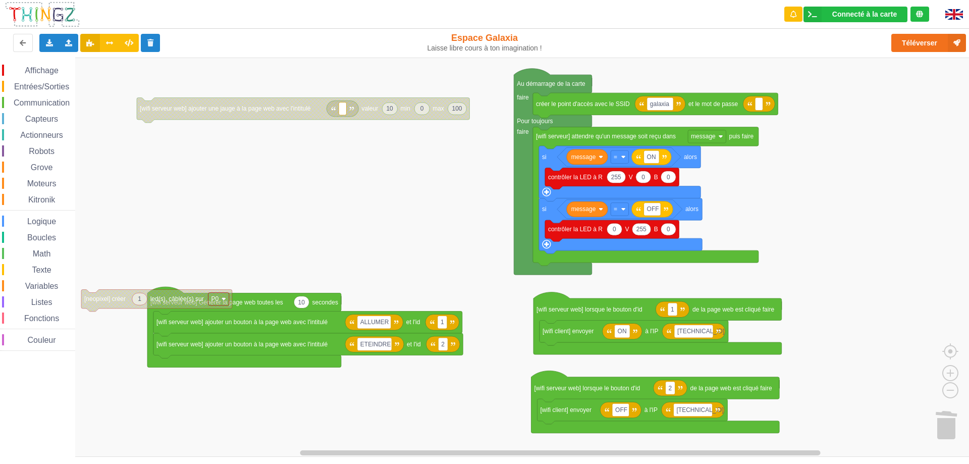
click at [222, 301] on image "Espace de travail de Blocky" at bounding box center [223, 299] width 5 height 5
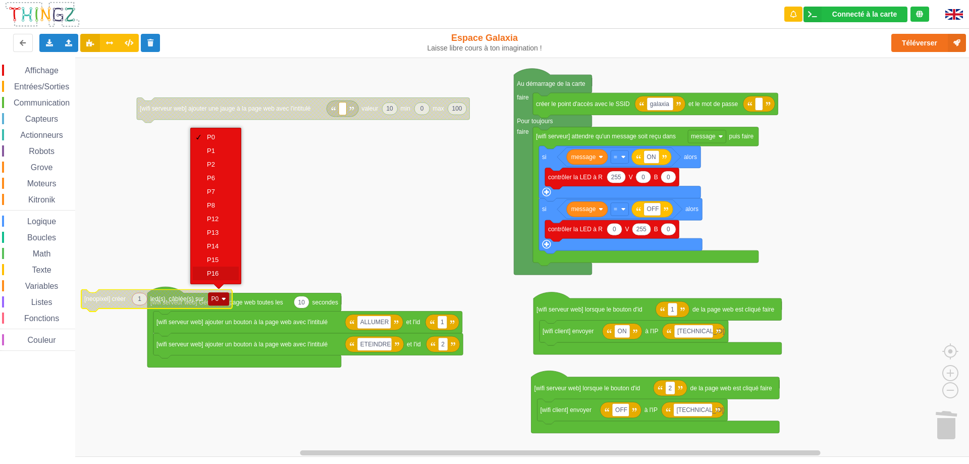
scroll to position [26, 0]
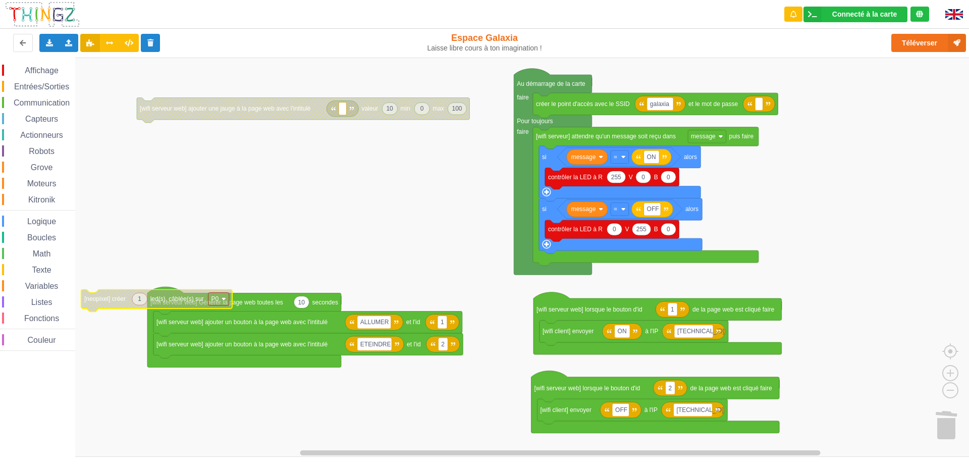
click at [307, 212] on rect "Espace de travail de Blocky" at bounding box center [488, 257] width 976 height 399
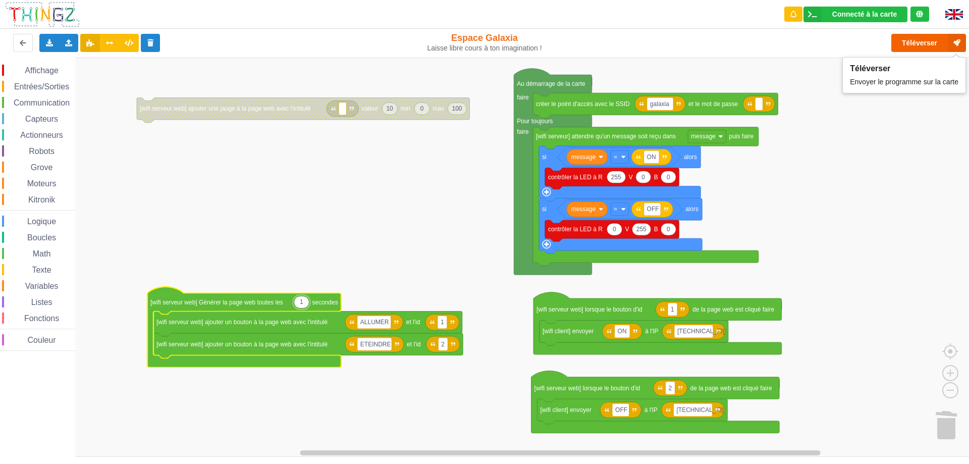
type input "1"
click at [910, 47] on button "Téléverser" at bounding box center [928, 43] width 75 height 18
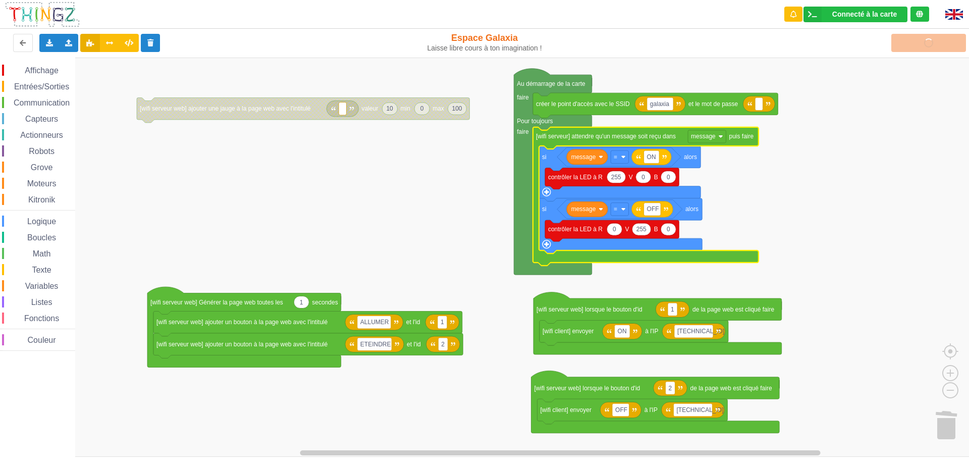
click at [796, 194] on rect "Espace de travail de Blocky" at bounding box center [488, 257] width 976 height 399
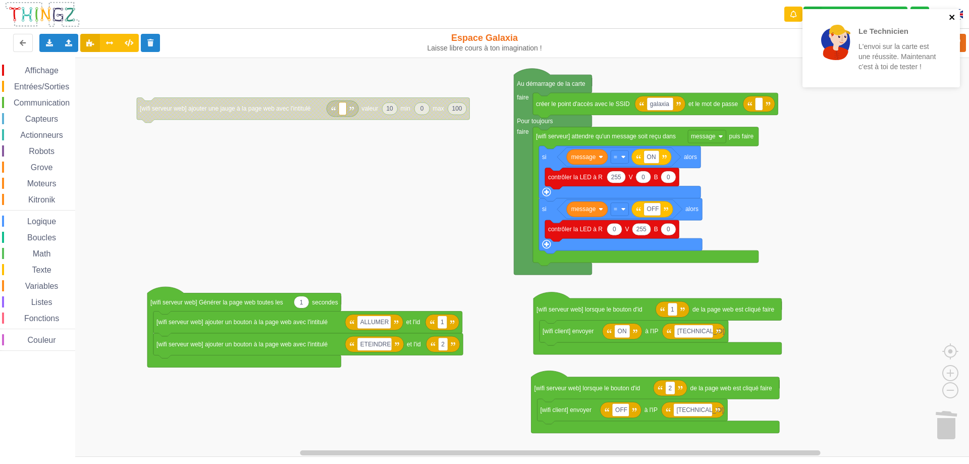
click at [952, 19] on icon "close" at bounding box center [951, 17] width 7 height 8
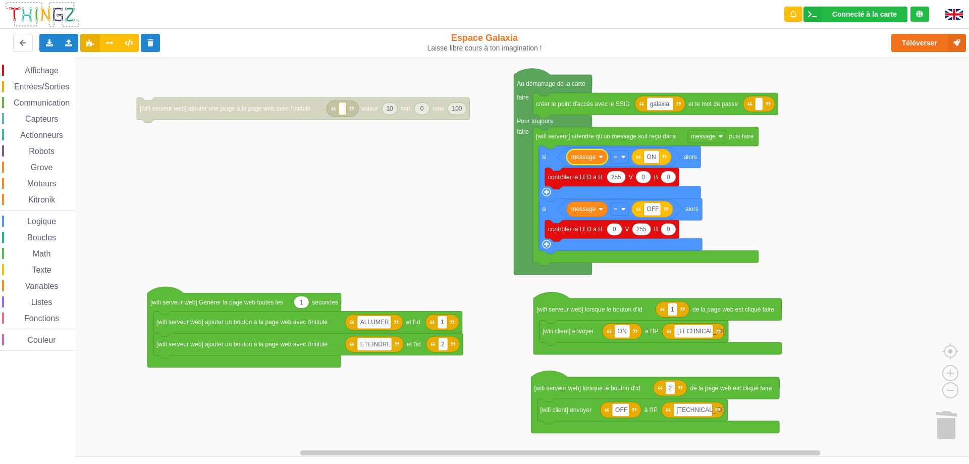
click at [733, 192] on rect "Espace de travail de Blocky" at bounding box center [488, 257] width 976 height 399
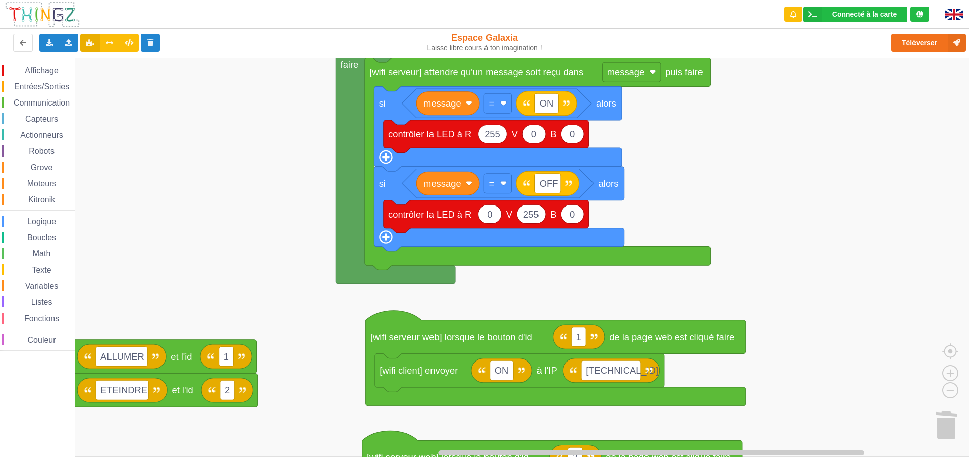
click at [583, 303] on rect "Espace de travail de Blocky" at bounding box center [488, 257] width 976 height 399
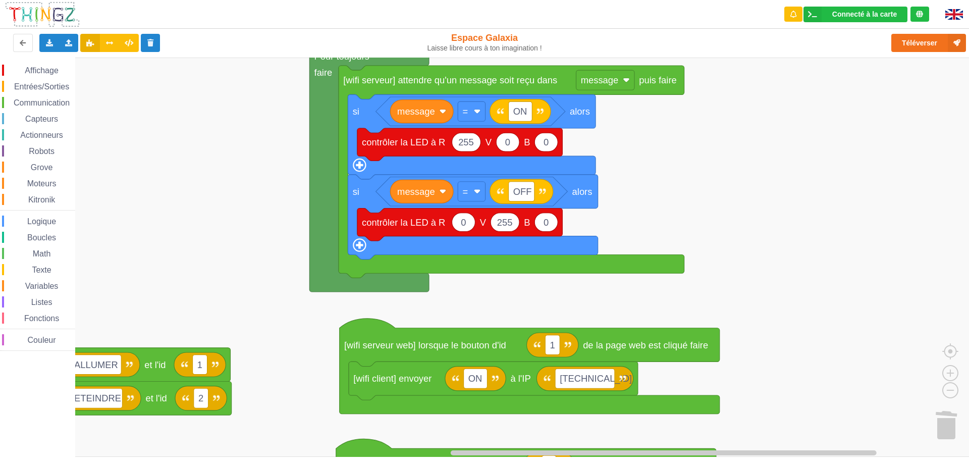
click at [673, 215] on rect "Espace de travail de Blocky" at bounding box center [488, 257] width 976 height 399
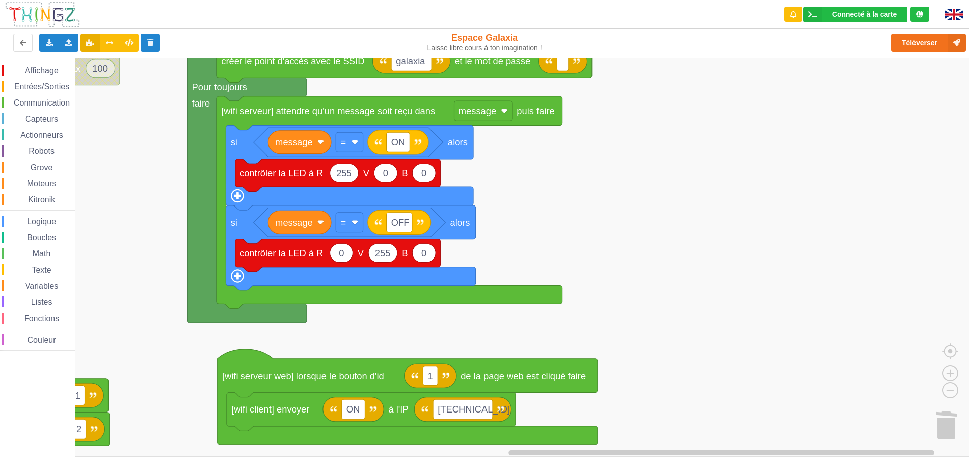
click at [618, 243] on rect "Espace de travail de Blocky" at bounding box center [488, 257] width 976 height 399
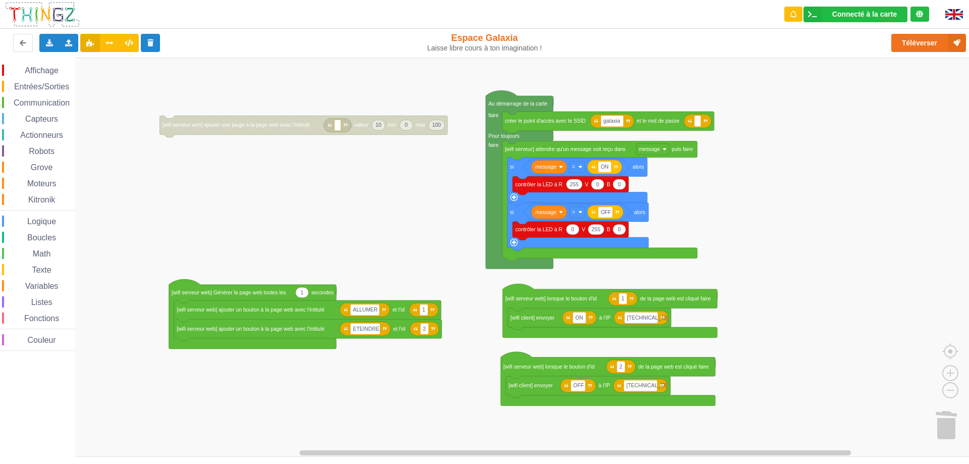
click at [745, 234] on div "Affichage Entrées/Sorties Communication Capteurs Actionneurs Robots Grove Moteu…" at bounding box center [488, 257] width 976 height 399
click at [828, 18] on div "Connecté à la carte Réglages Ouvrir le moniteur automatiquement Connexion autom…" at bounding box center [855, 15] width 104 height 16
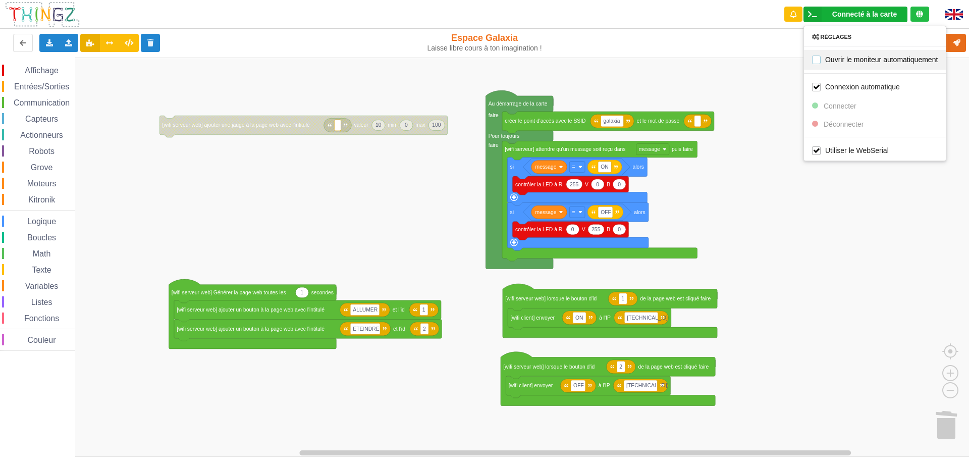
click at [851, 60] on label "Ouvrir le moniteur automatiquement" at bounding box center [875, 59] width 126 height 9
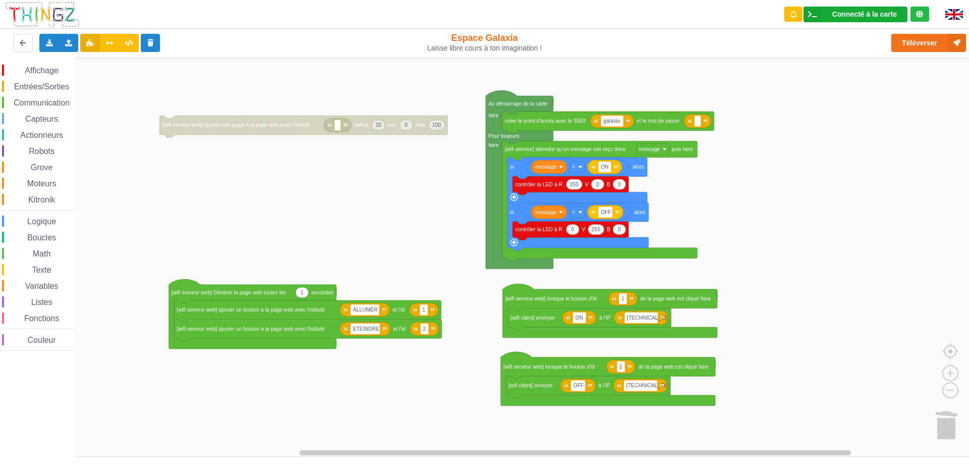
click at [862, 16] on div "Connecté à la carte" at bounding box center [864, 14] width 65 height 7
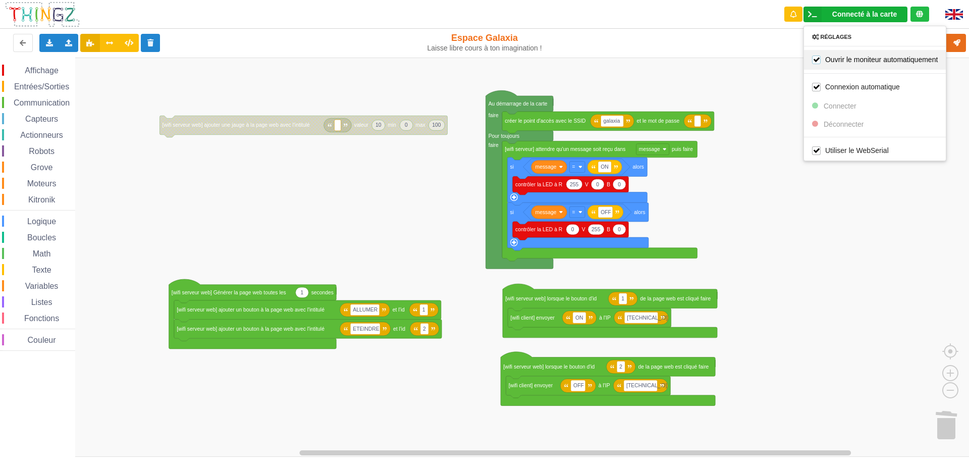
click at [818, 56] on label "Ouvrir le moniteur automatiquement" at bounding box center [875, 59] width 126 height 9
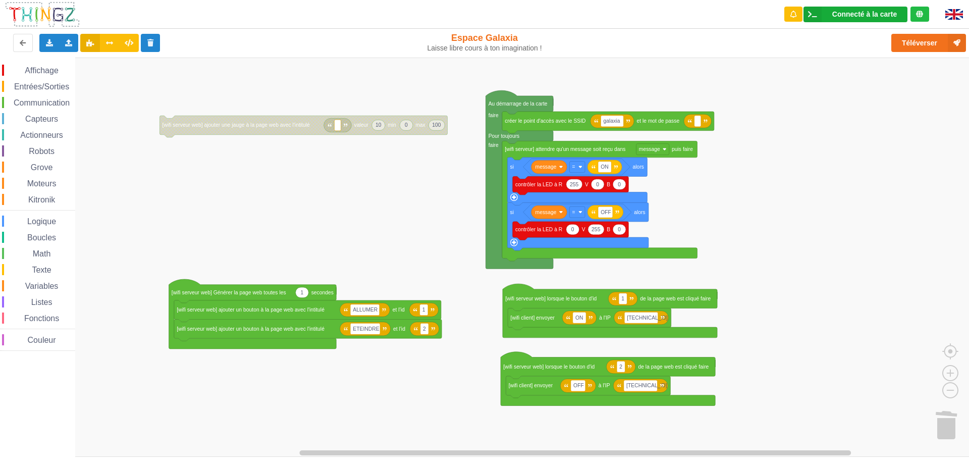
click at [842, 17] on div "Connecté à la carte" at bounding box center [864, 14] width 65 height 7
click at [925, 12] on div at bounding box center [919, 14] width 19 height 15
click at [924, 13] on div at bounding box center [919, 14] width 19 height 15
click at [921, 14] on icon at bounding box center [919, 14] width 7 height 7
click at [864, 16] on div "Connecté à la carte" at bounding box center [864, 14] width 65 height 7
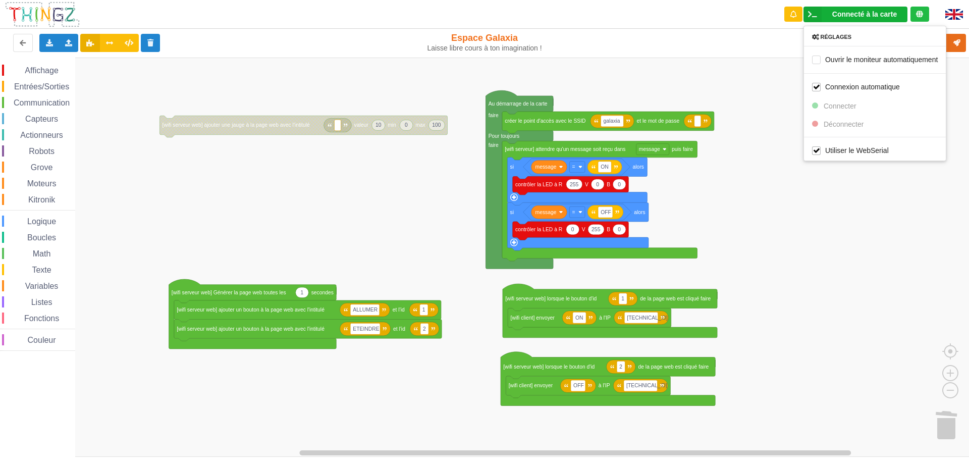
click at [756, 111] on rect "Espace de travail de Blocky" at bounding box center [488, 257] width 976 height 399
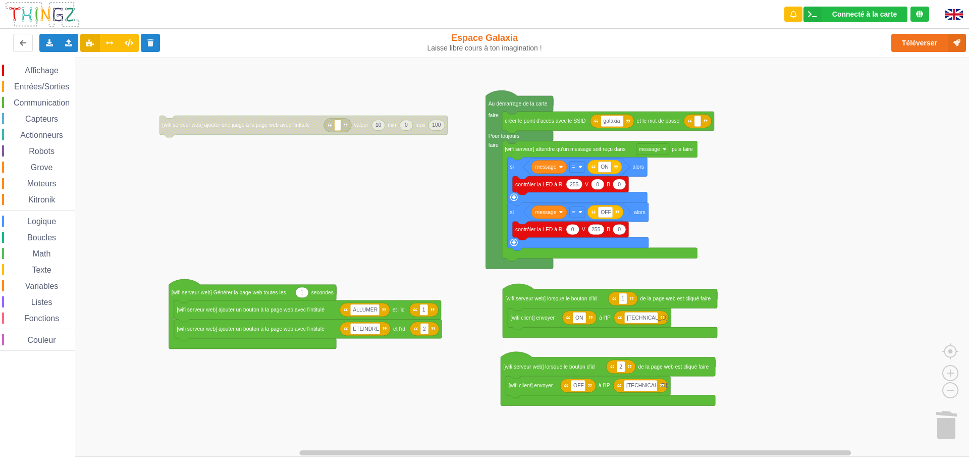
click at [50, 343] on span "Couleur" at bounding box center [41, 339] width 31 height 9
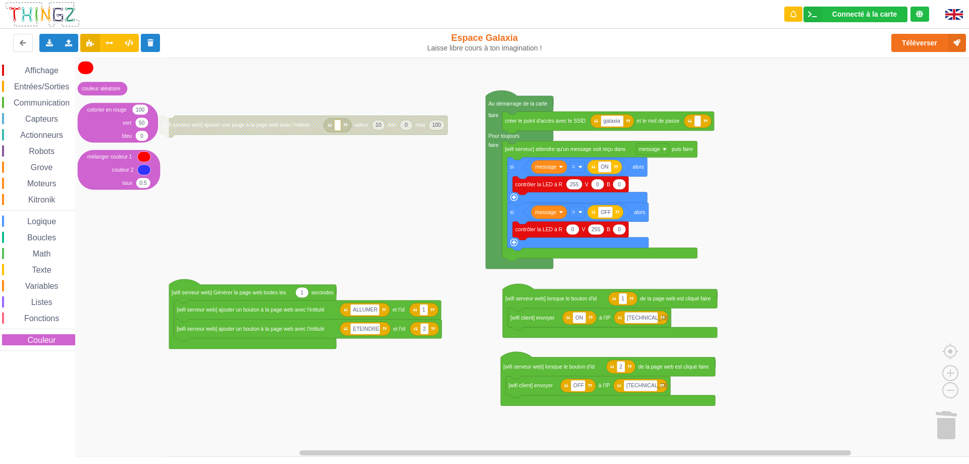
click at [48, 314] on span "Fonctions" at bounding box center [42, 318] width 38 height 9
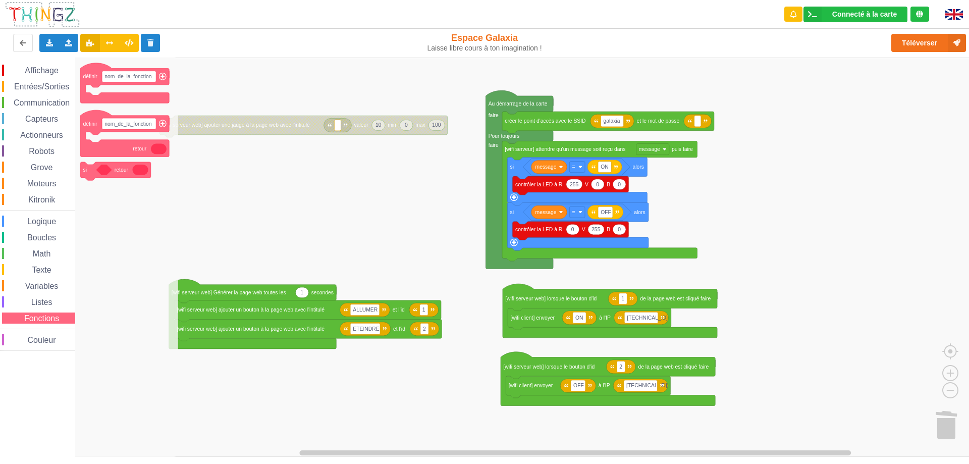
click at [41, 71] on span "Affichage" at bounding box center [41, 70] width 36 height 9
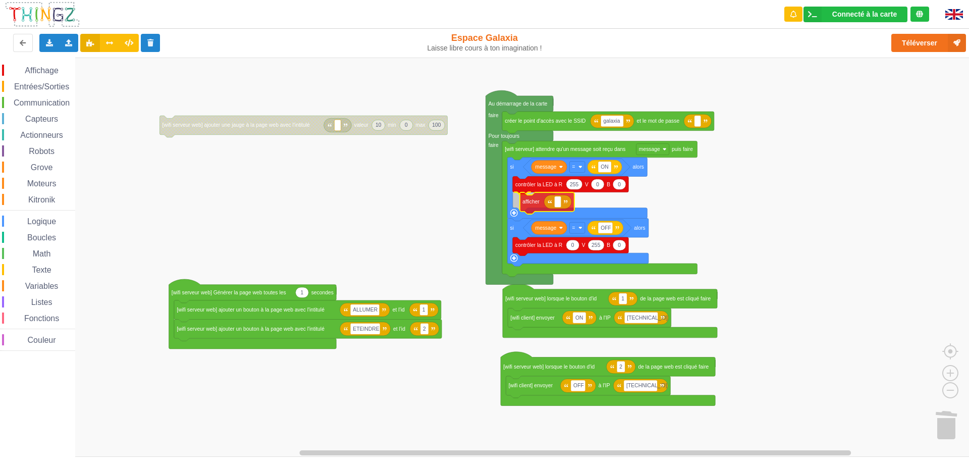
click at [533, 206] on div "Affichage Entrées/Sorties Communication Capteurs Actionneurs Robots Grove Moteu…" at bounding box center [488, 257] width 976 height 399
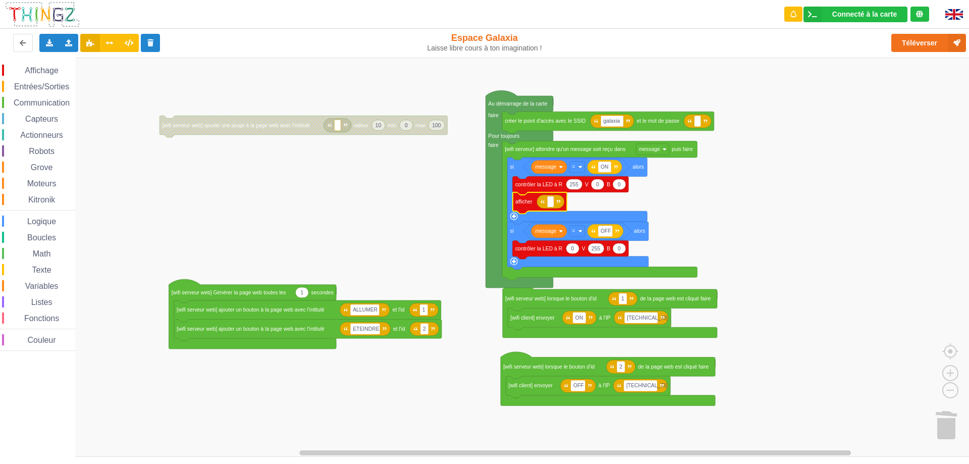
click at [46, 267] on span "Texte" at bounding box center [41, 269] width 22 height 9
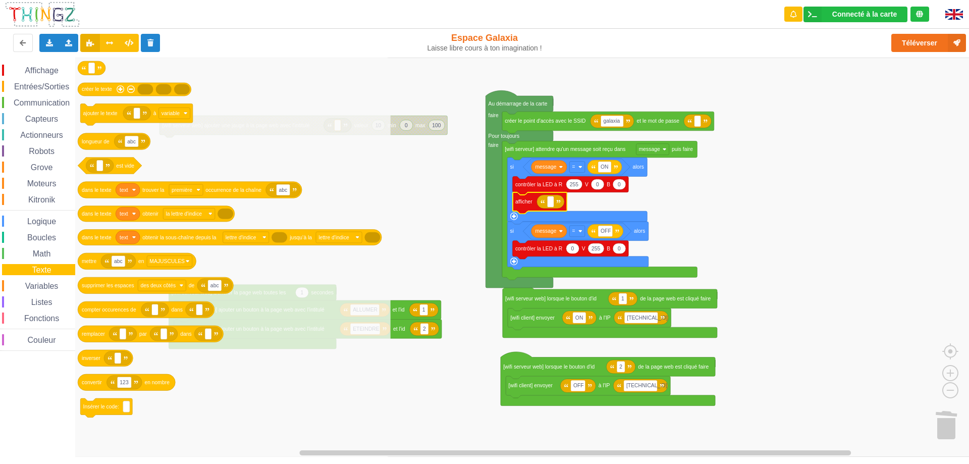
click at [42, 290] on span "Variables" at bounding box center [42, 285] width 36 height 9
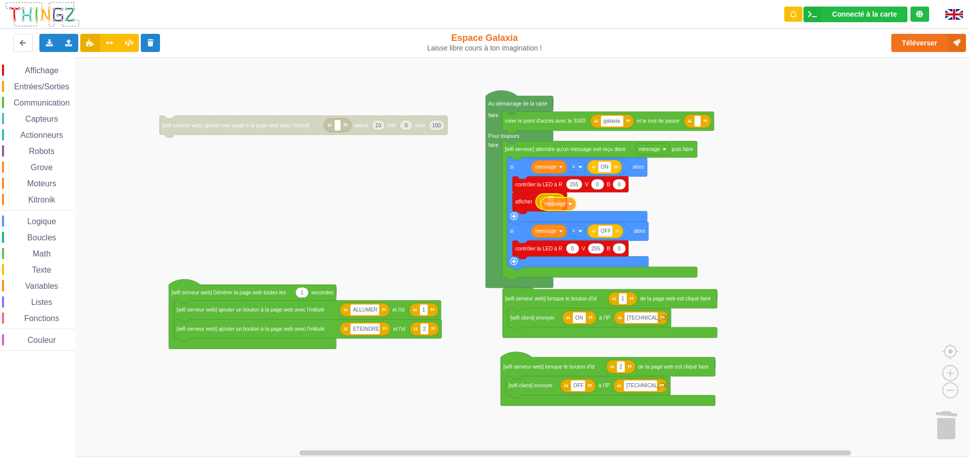
click at [559, 207] on div "Affichage Entrées/Sorties Communication Capteurs Actionneurs Robots Grove Moteu…" at bounding box center [488, 257] width 976 height 399
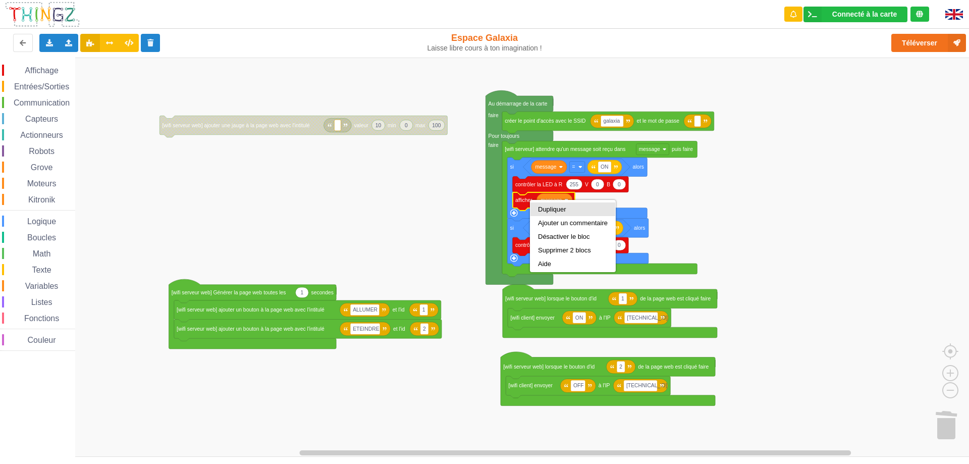
click at [546, 209] on div "Dupliquer" at bounding box center [573, 209] width 70 height 8
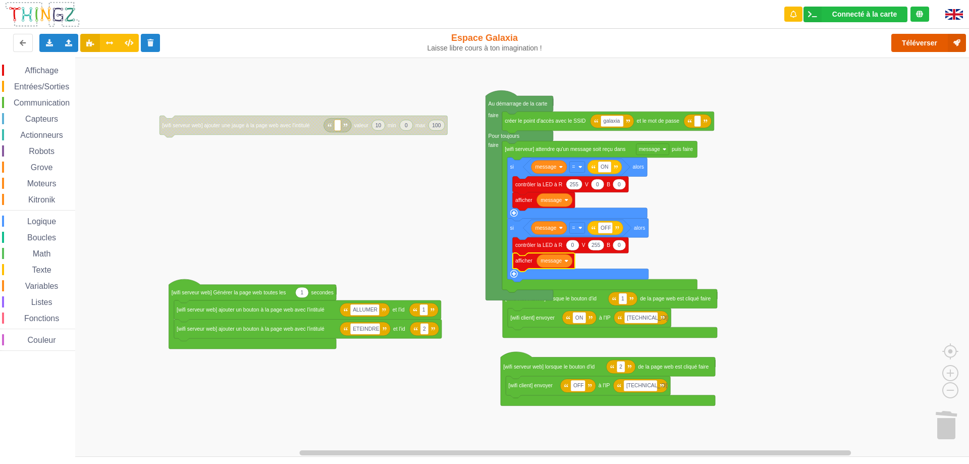
click at [914, 46] on button "Téléverser" at bounding box center [928, 43] width 75 height 18
